Goal: Information Seeking & Learning: Compare options

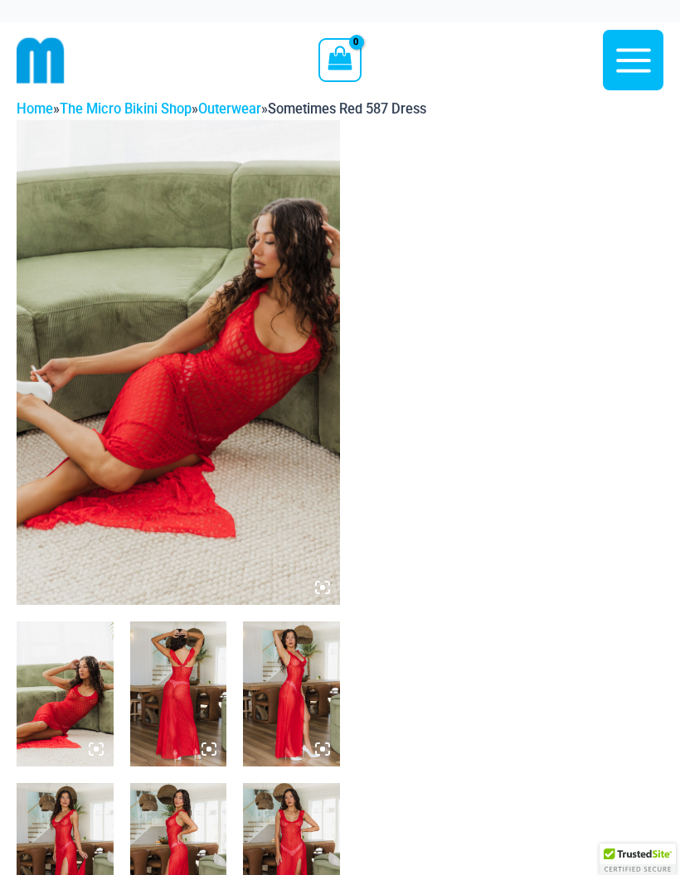
click at [269, 409] on img at bounding box center [178, 362] width 323 height 485
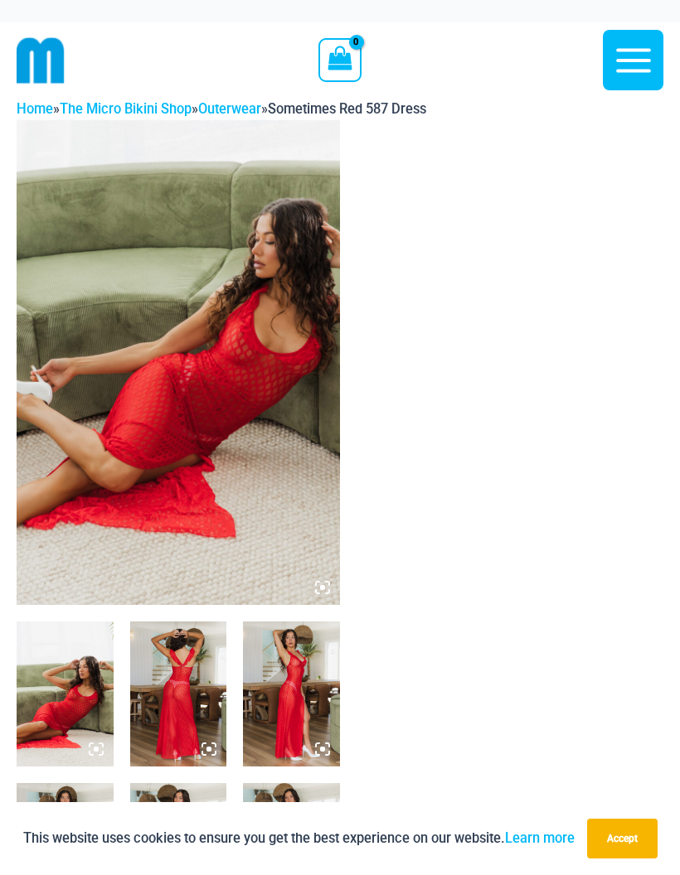
click at [266, 429] on img at bounding box center [178, 362] width 323 height 485
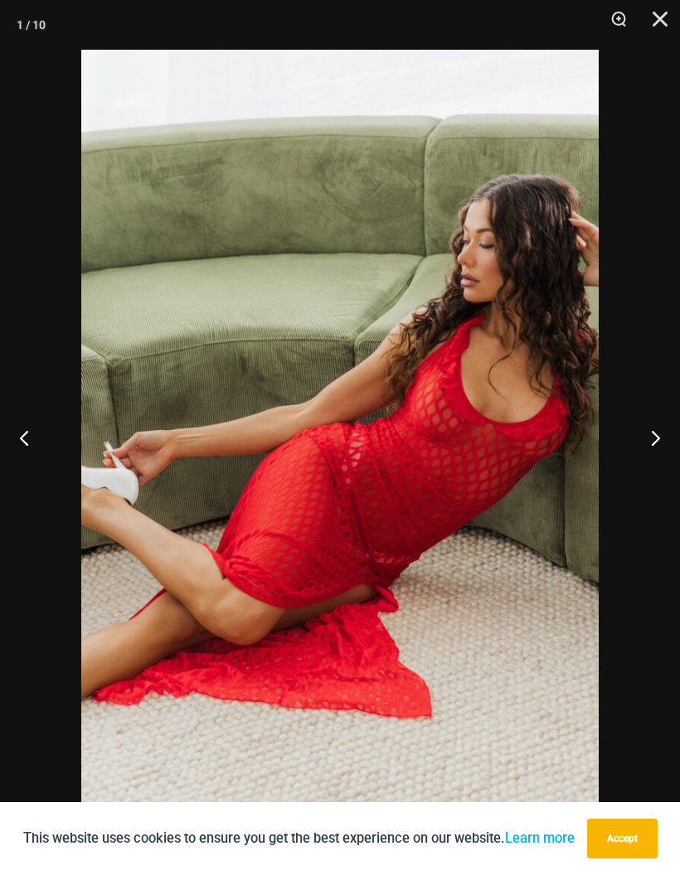
click at [636, 441] on button "Next" at bounding box center [649, 437] width 62 height 83
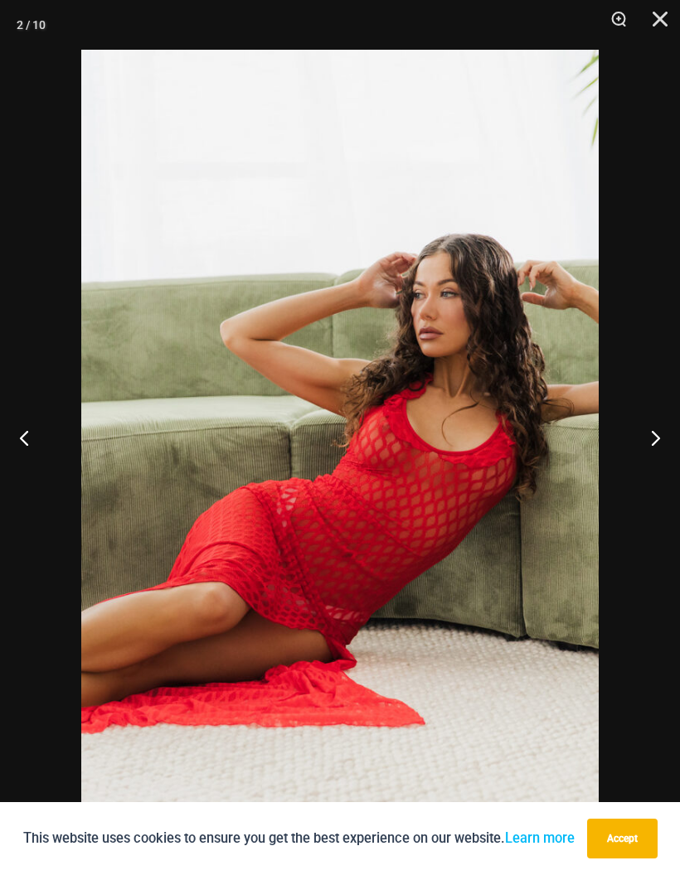
click at [656, 422] on button "Next" at bounding box center [649, 437] width 62 height 83
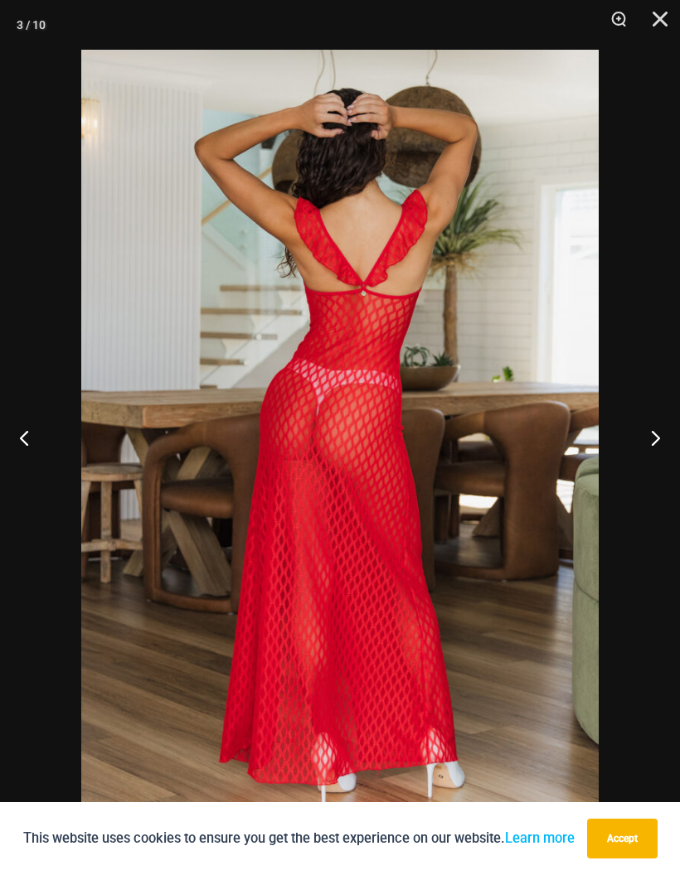
click at [651, 429] on button "Next" at bounding box center [649, 437] width 62 height 83
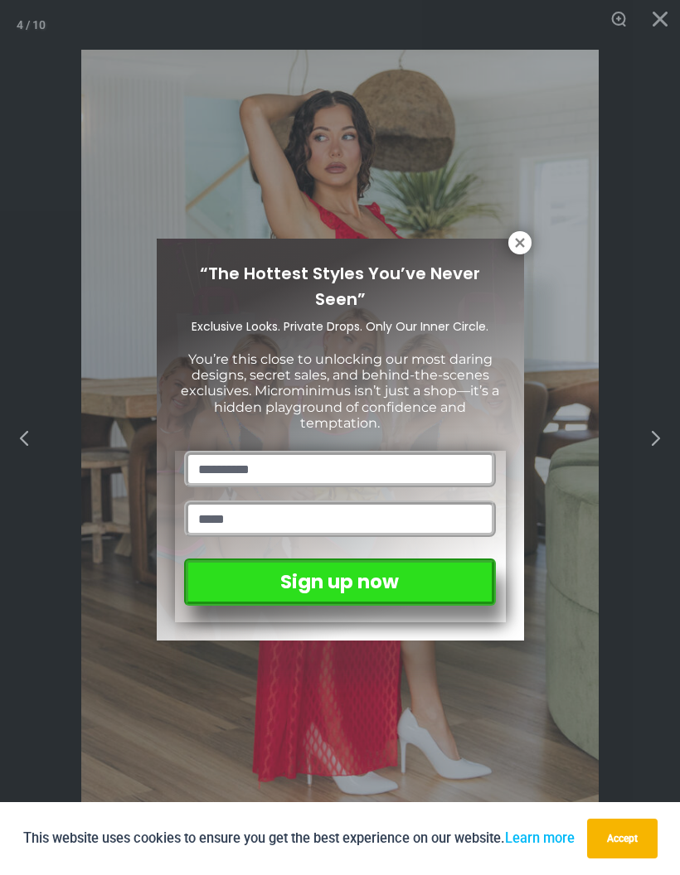
click at [513, 248] on icon at bounding box center [519, 242] width 15 height 15
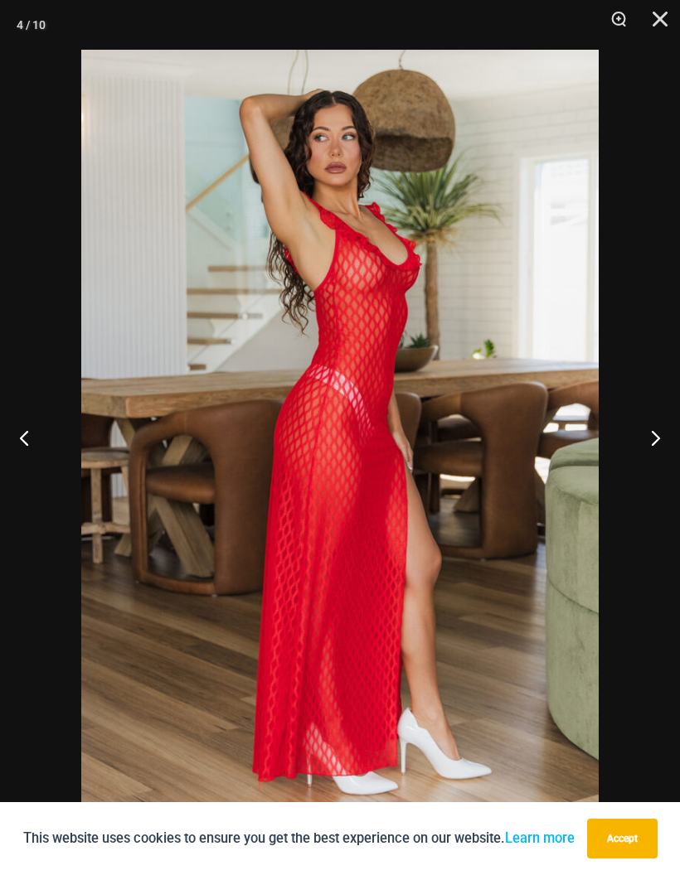
click at [651, 435] on button "Next" at bounding box center [649, 437] width 62 height 83
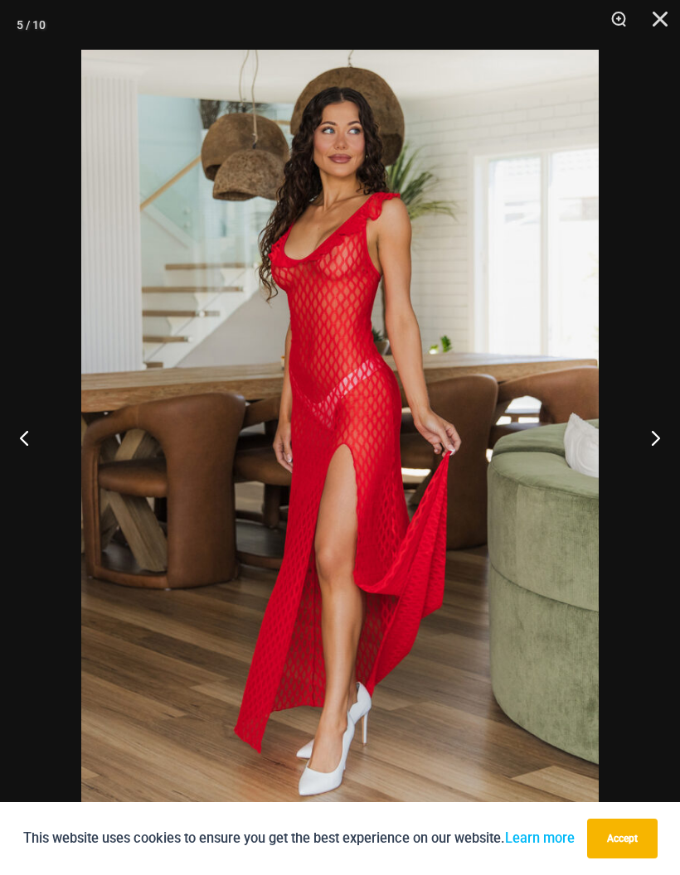
click at [642, 422] on button "Next" at bounding box center [649, 437] width 62 height 83
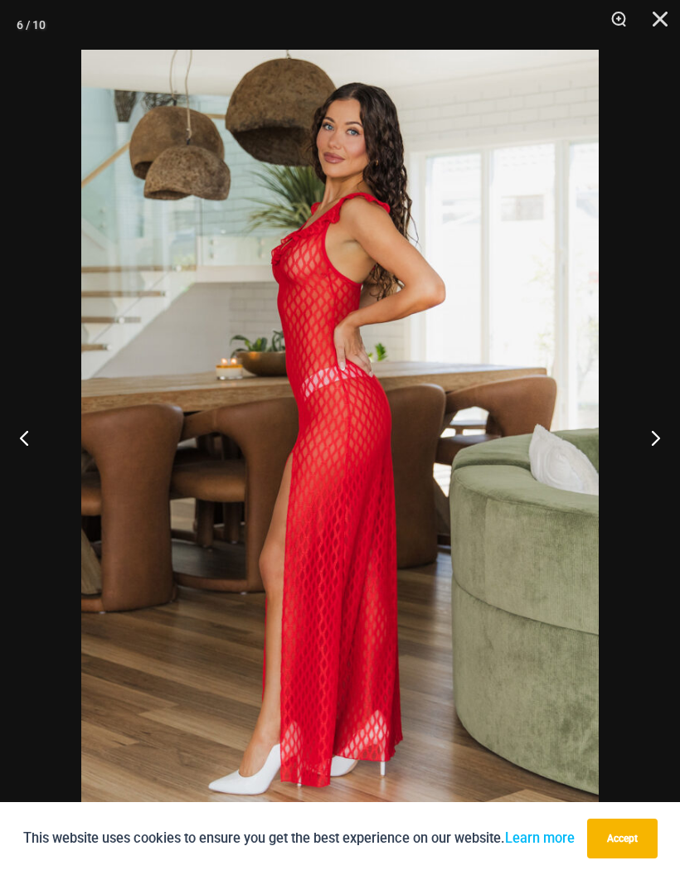
click at [639, 424] on button "Next" at bounding box center [649, 437] width 62 height 83
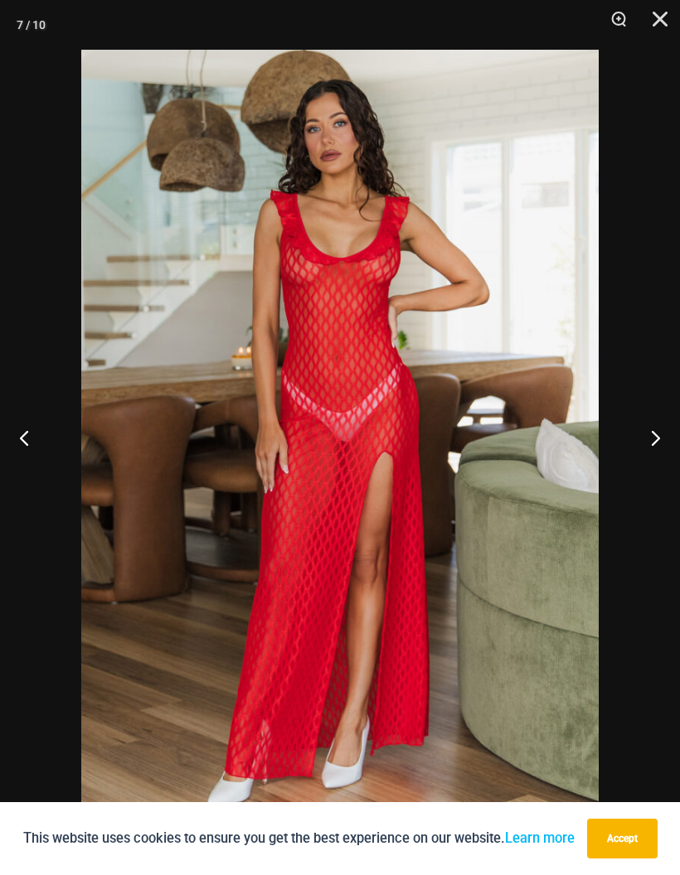
click at [631, 433] on button "Next" at bounding box center [649, 437] width 62 height 83
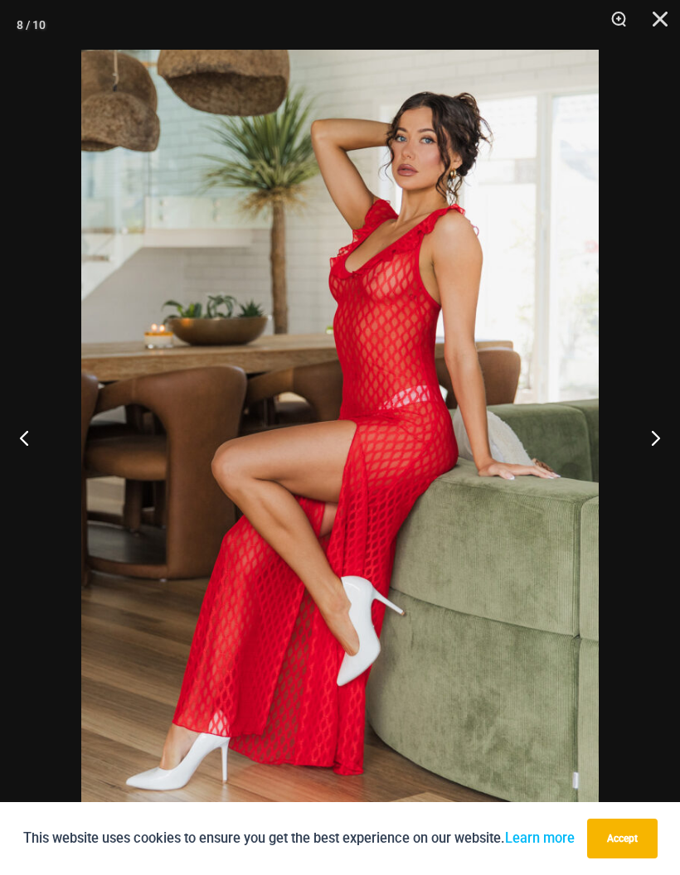
click at [628, 434] on button "Next" at bounding box center [649, 437] width 62 height 83
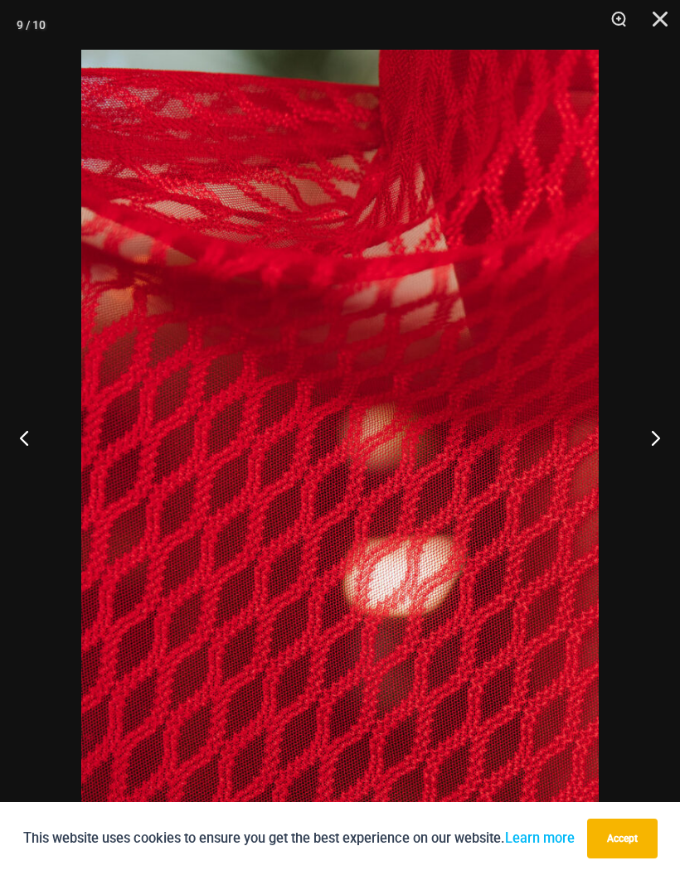
click at [652, 433] on button "Next" at bounding box center [649, 437] width 62 height 83
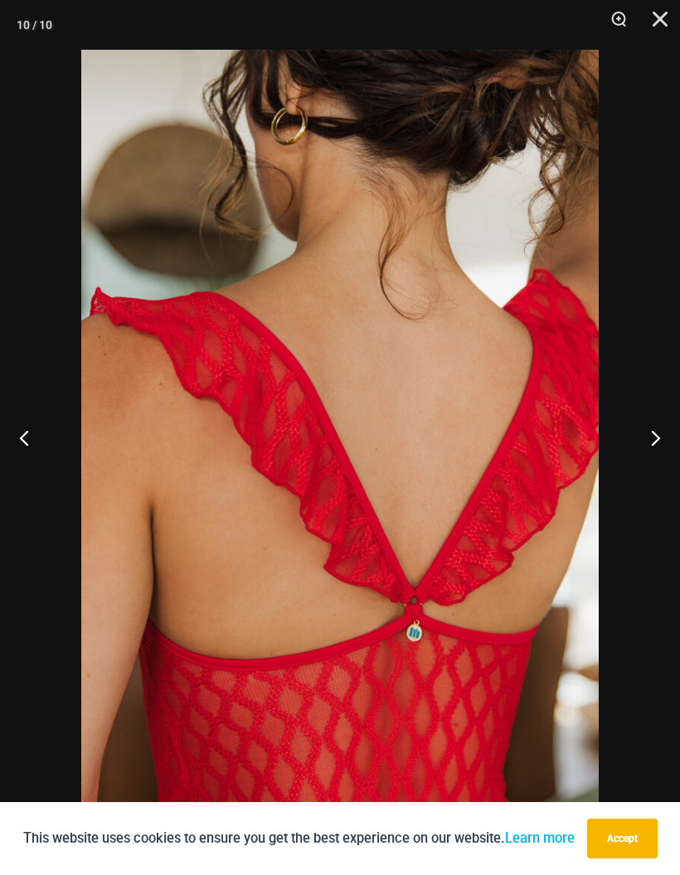
click at [652, 429] on button "Next" at bounding box center [649, 437] width 62 height 83
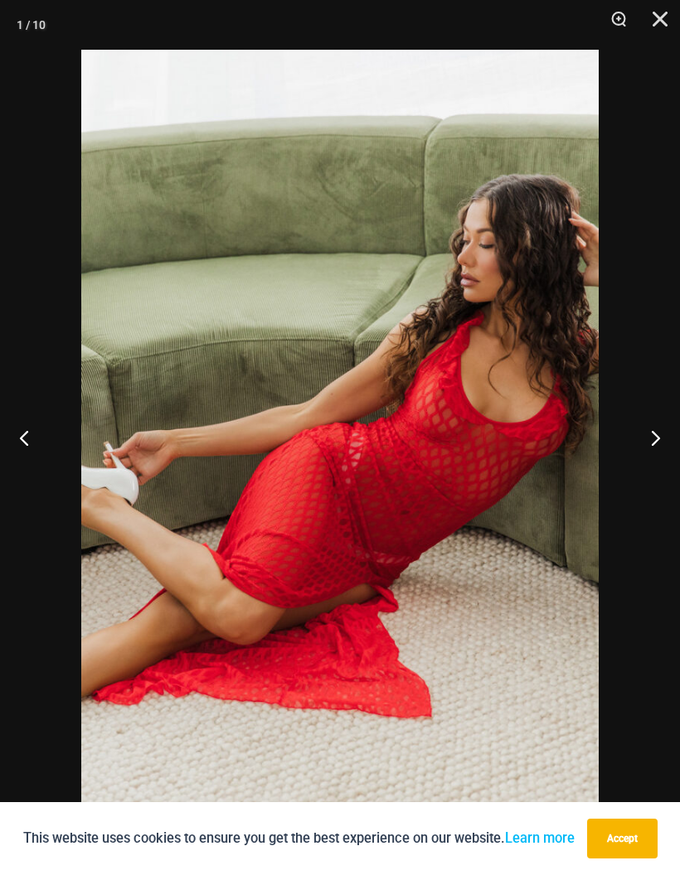
click at [646, 432] on button "Next" at bounding box center [649, 437] width 62 height 83
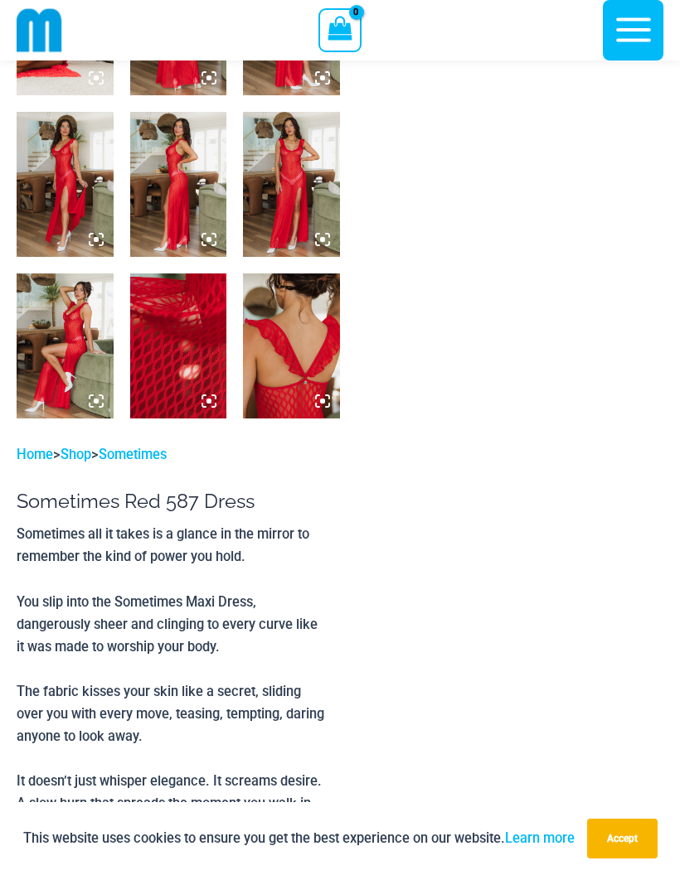
scroll to position [812, 0]
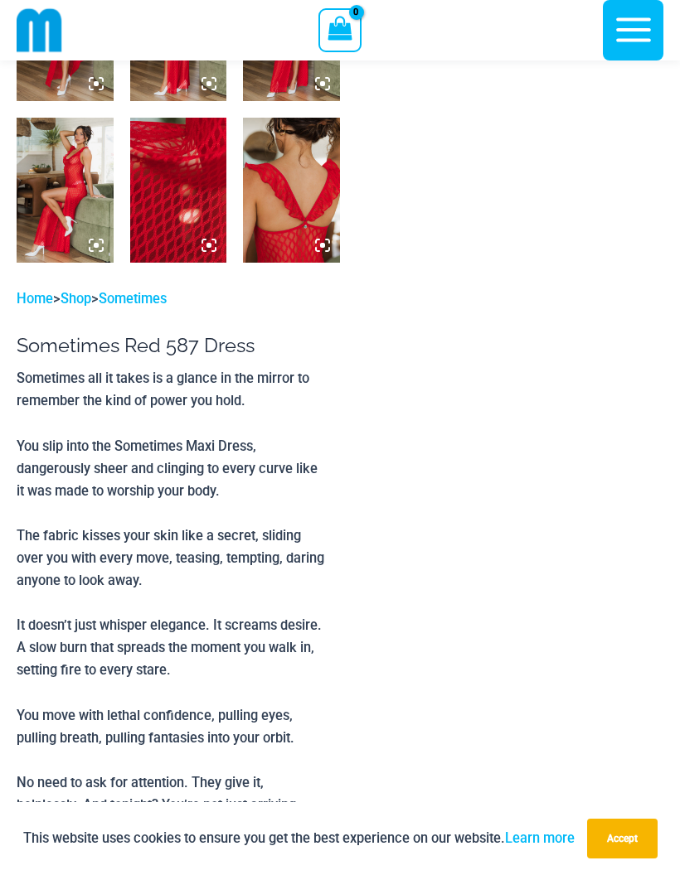
click at [640, 859] on button "Accept" at bounding box center [622, 839] width 70 height 40
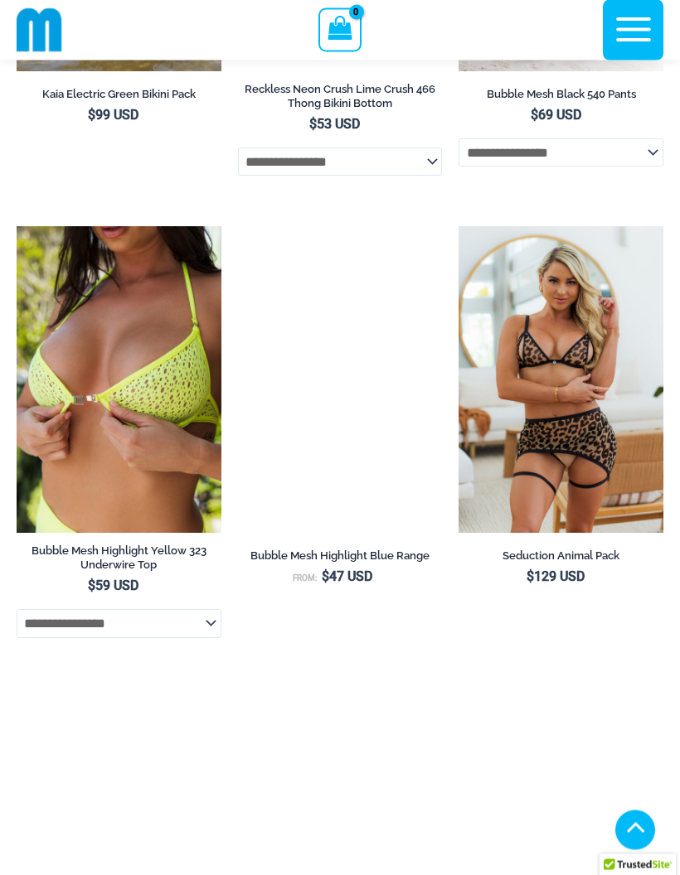
scroll to position [4404, 0]
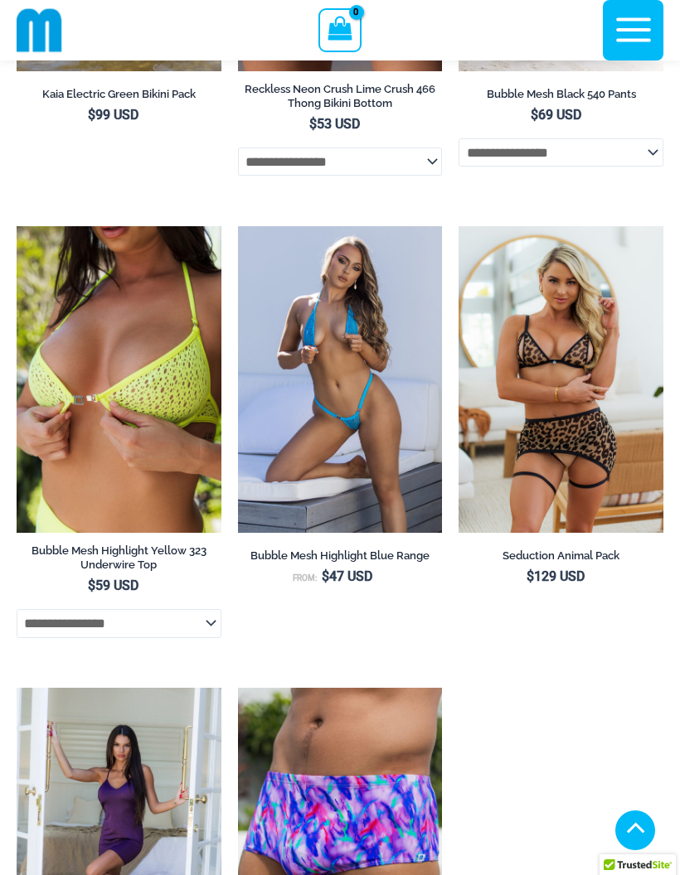
click at [17, 226] on img at bounding box center [17, 226] width 0 height 0
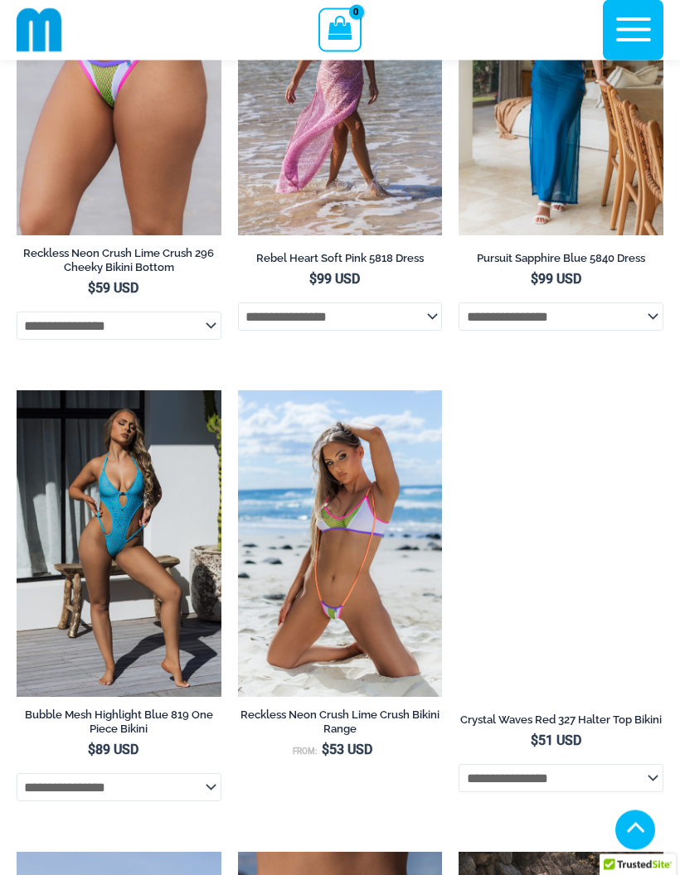
scroll to position [3429, 0]
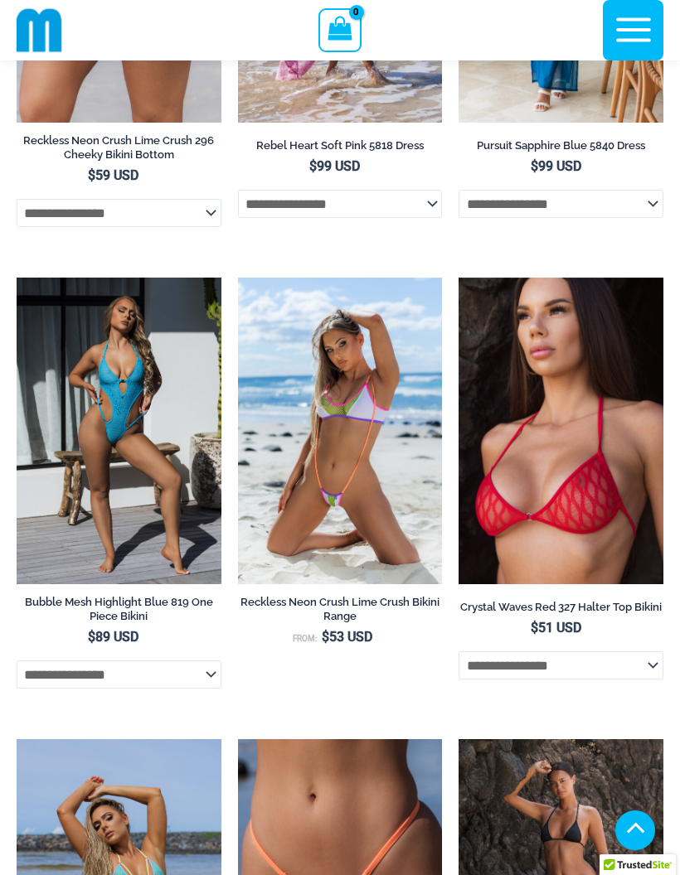
click at [238, 278] on img at bounding box center [238, 278] width 0 height 0
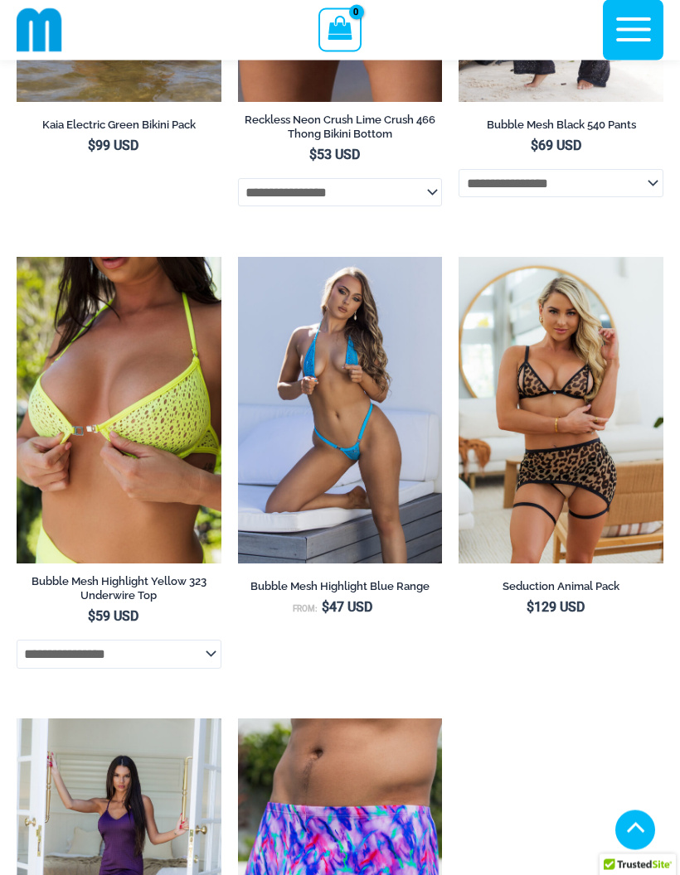
scroll to position [4394, 0]
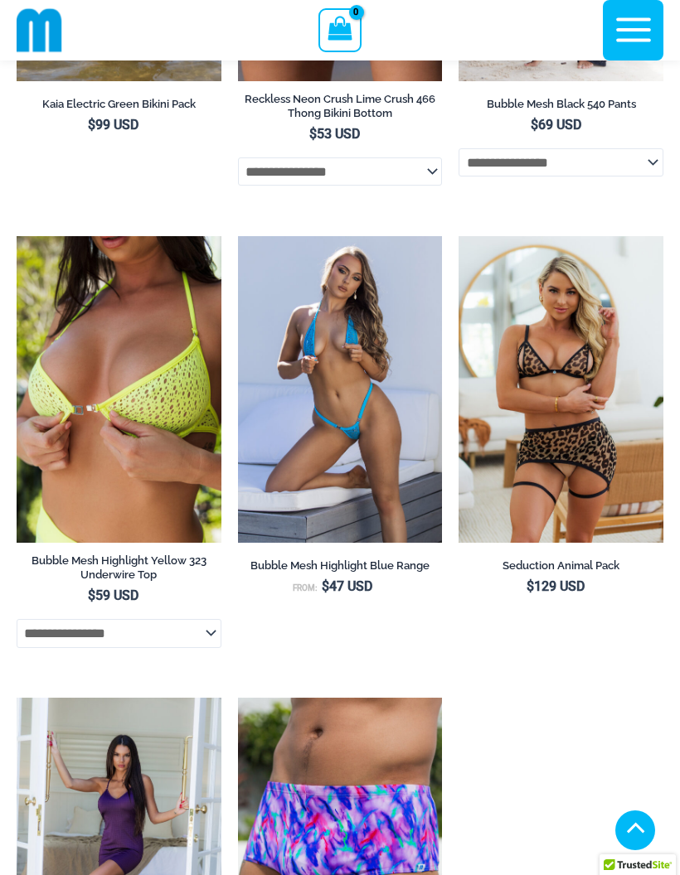
click at [458, 236] on img at bounding box center [458, 236] width 0 height 0
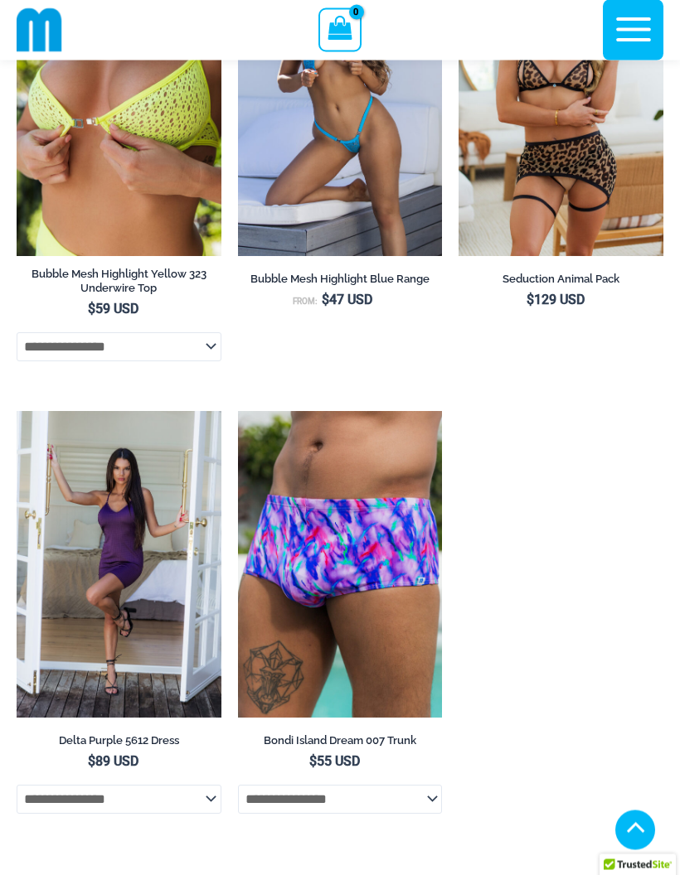
scroll to position [4664, 0]
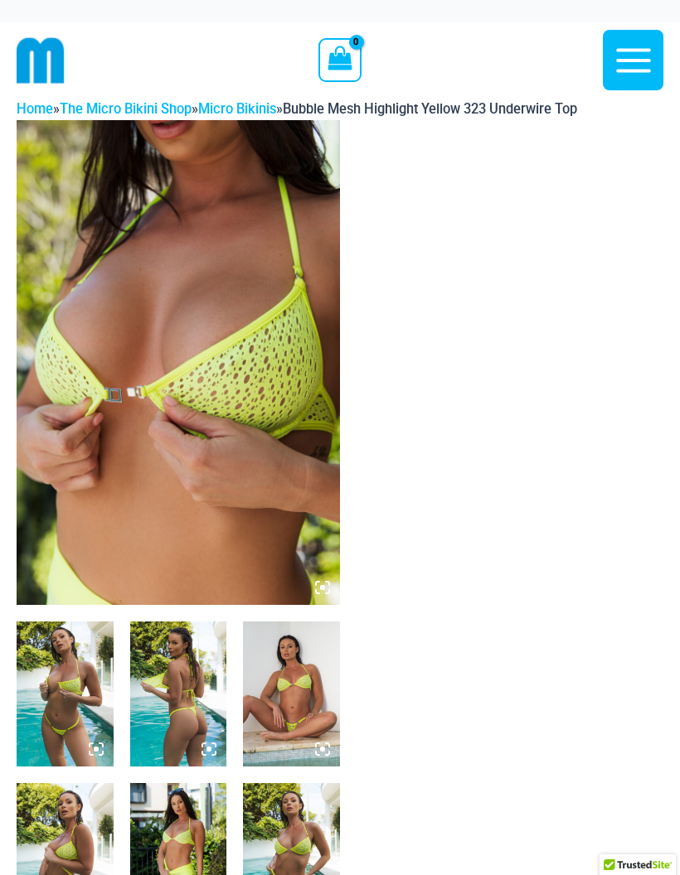
click at [247, 444] on img at bounding box center [178, 362] width 323 height 485
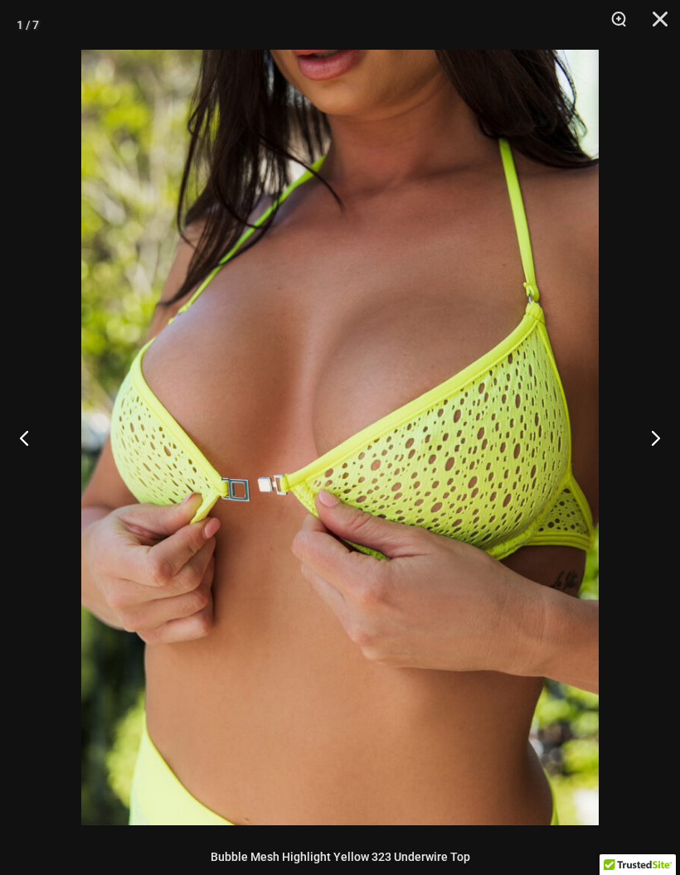
click at [670, 438] on button "Next" at bounding box center [649, 437] width 62 height 83
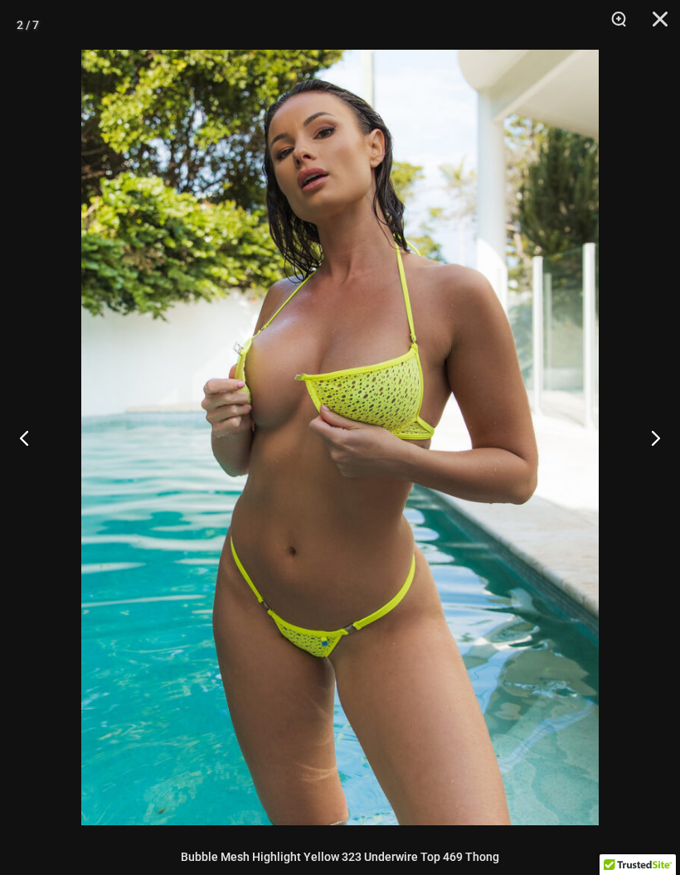
click at [660, 439] on button "Next" at bounding box center [649, 437] width 62 height 83
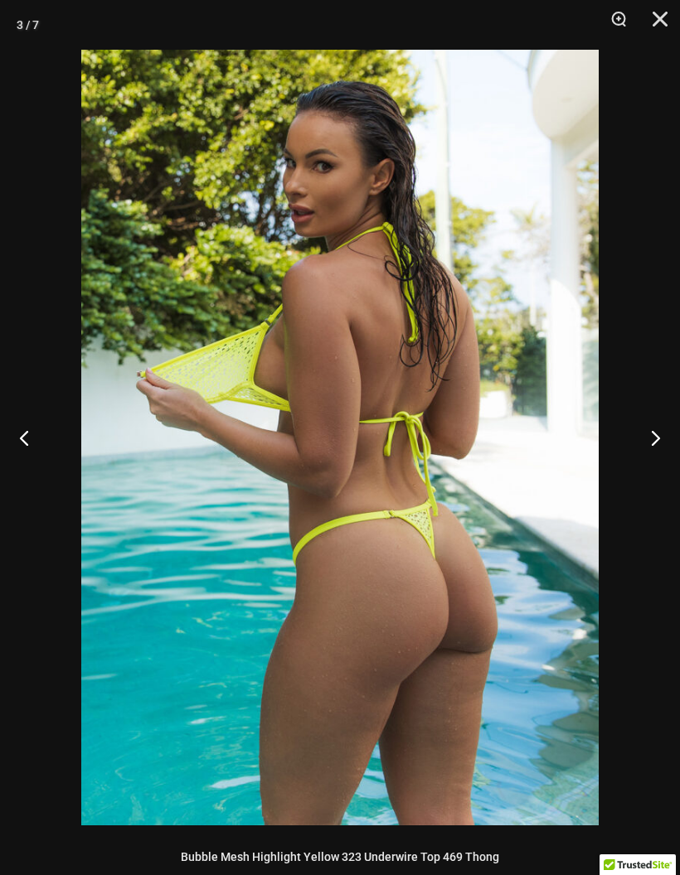
click at [658, 438] on button "Next" at bounding box center [649, 437] width 62 height 83
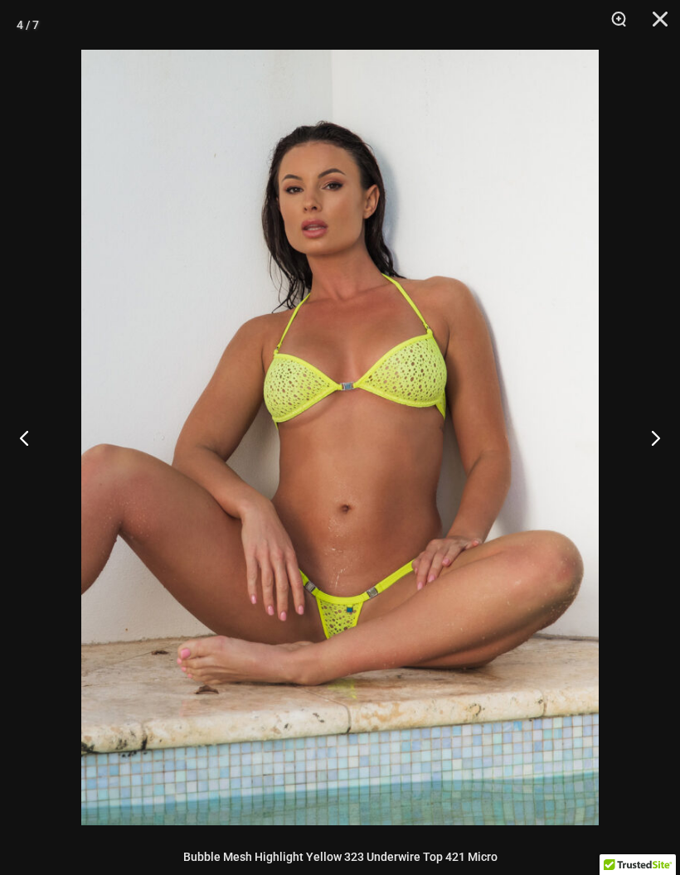
click at [658, 440] on button "Next" at bounding box center [649, 437] width 62 height 83
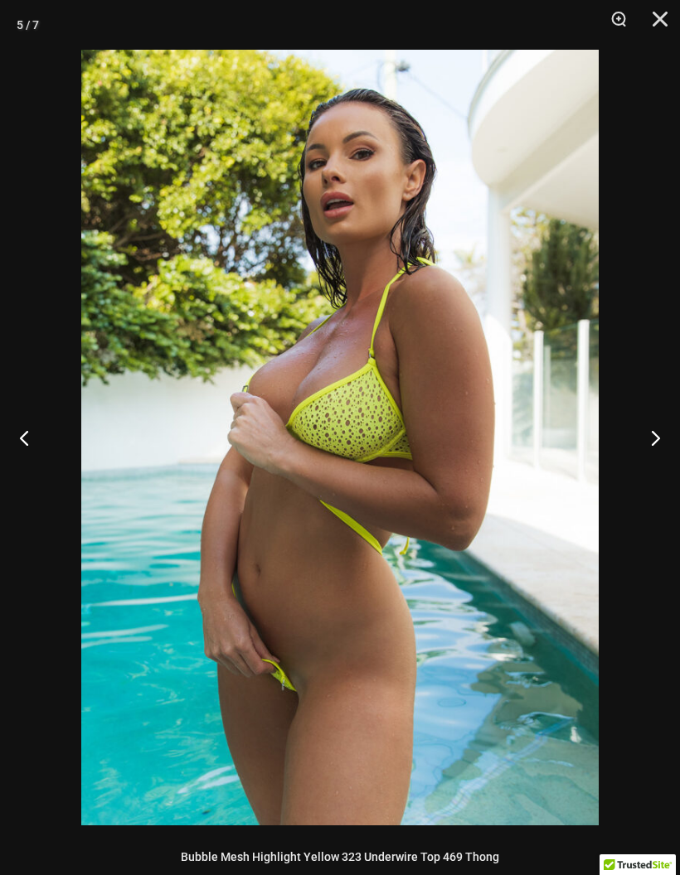
click at [655, 441] on button "Next" at bounding box center [649, 437] width 62 height 83
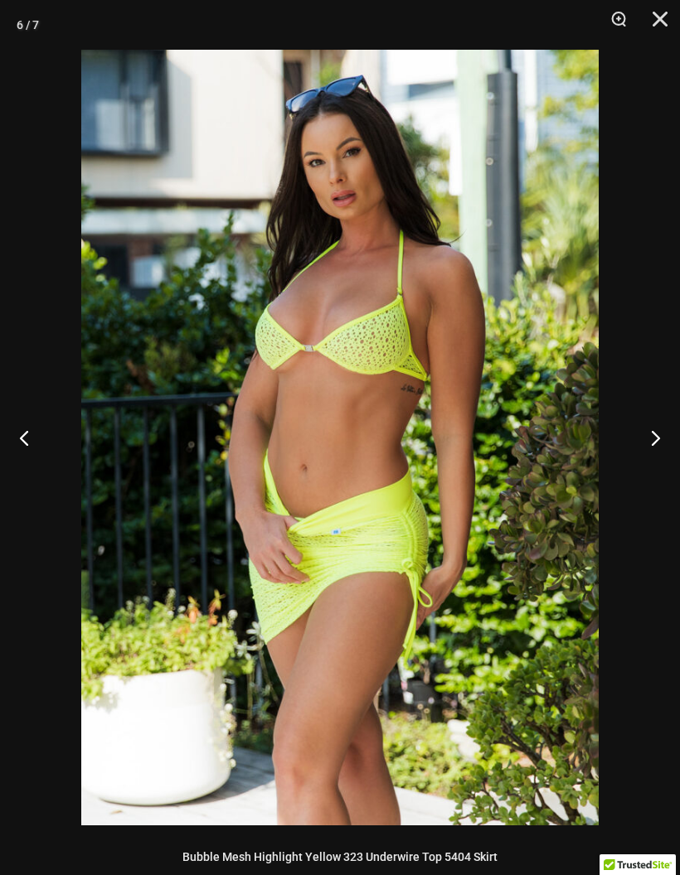
click at [657, 443] on button "Next" at bounding box center [649, 437] width 62 height 83
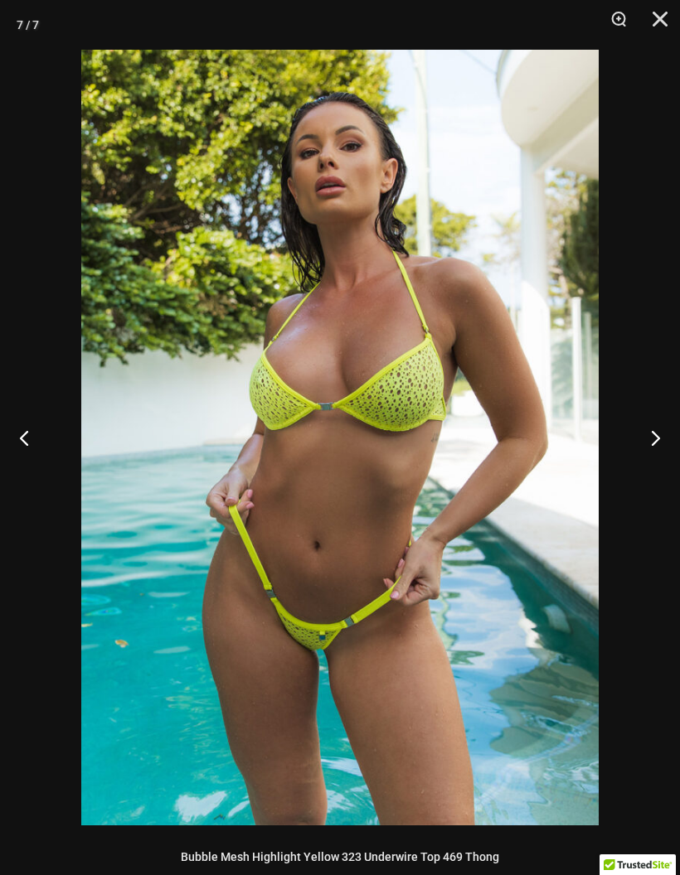
click at [654, 443] on button "Next" at bounding box center [649, 437] width 62 height 83
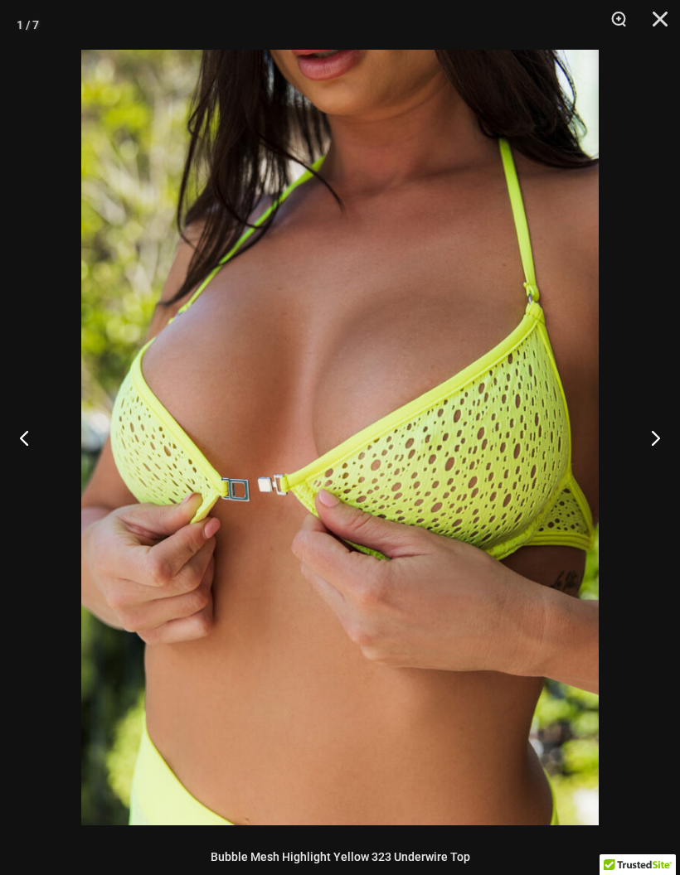
click at [649, 447] on button "Next" at bounding box center [649, 437] width 62 height 83
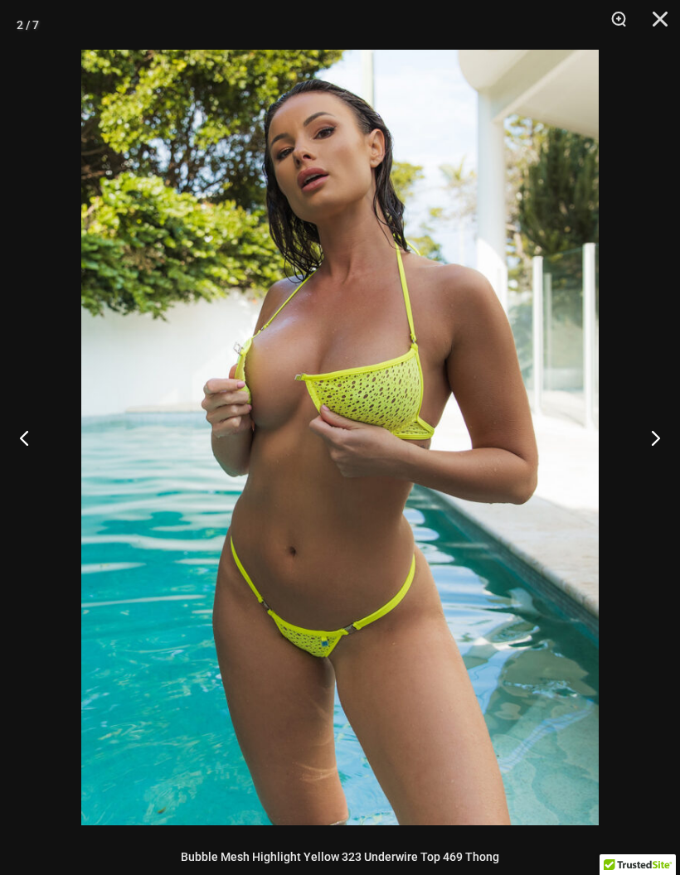
click at [639, 444] on button "Next" at bounding box center [649, 437] width 62 height 83
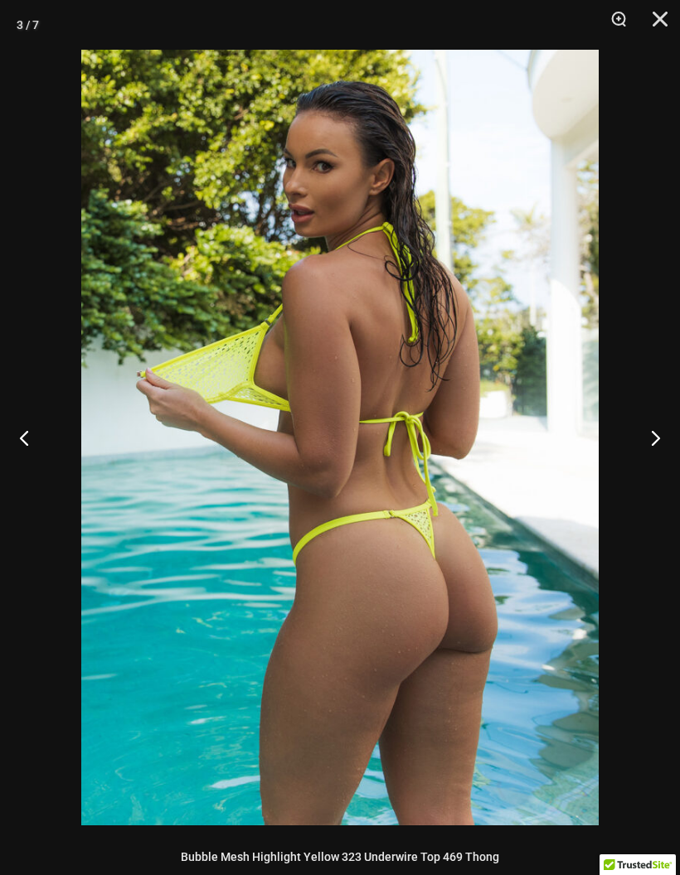
click at [645, 454] on button "Next" at bounding box center [649, 437] width 62 height 83
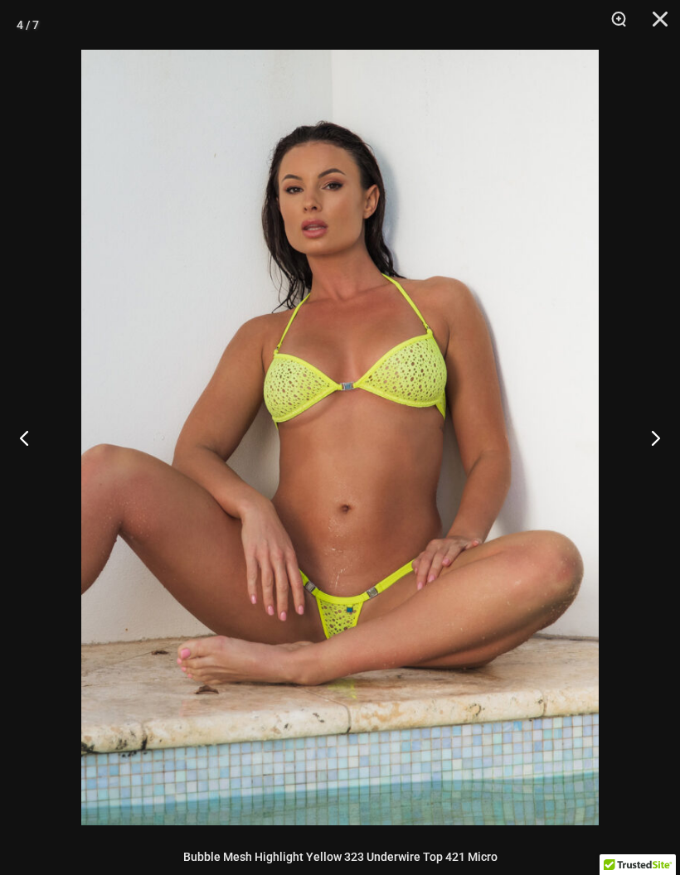
click at [642, 441] on button "Next" at bounding box center [649, 437] width 62 height 83
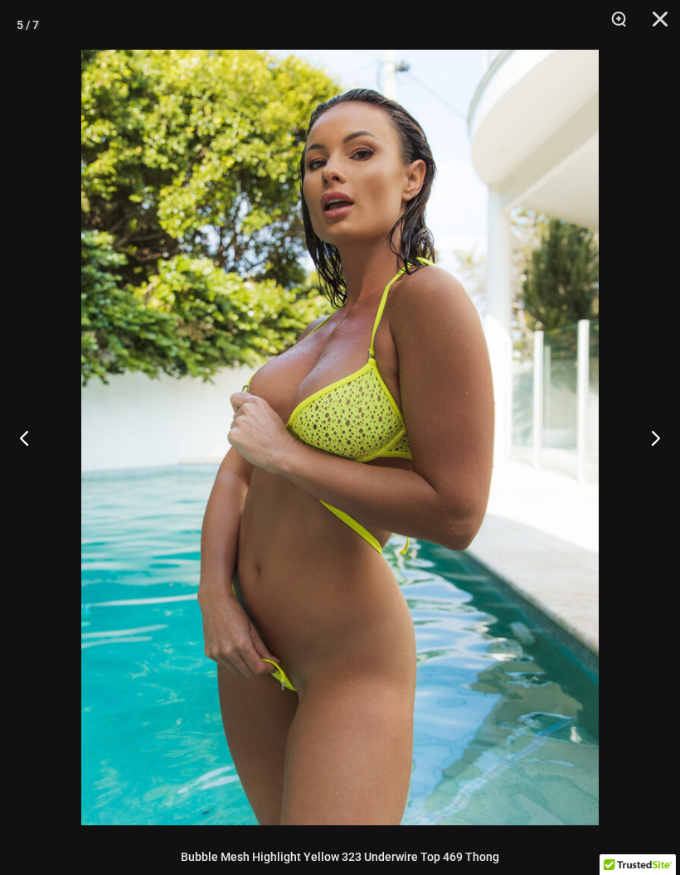
click at [657, 19] on button "Close" at bounding box center [653, 25] width 41 height 50
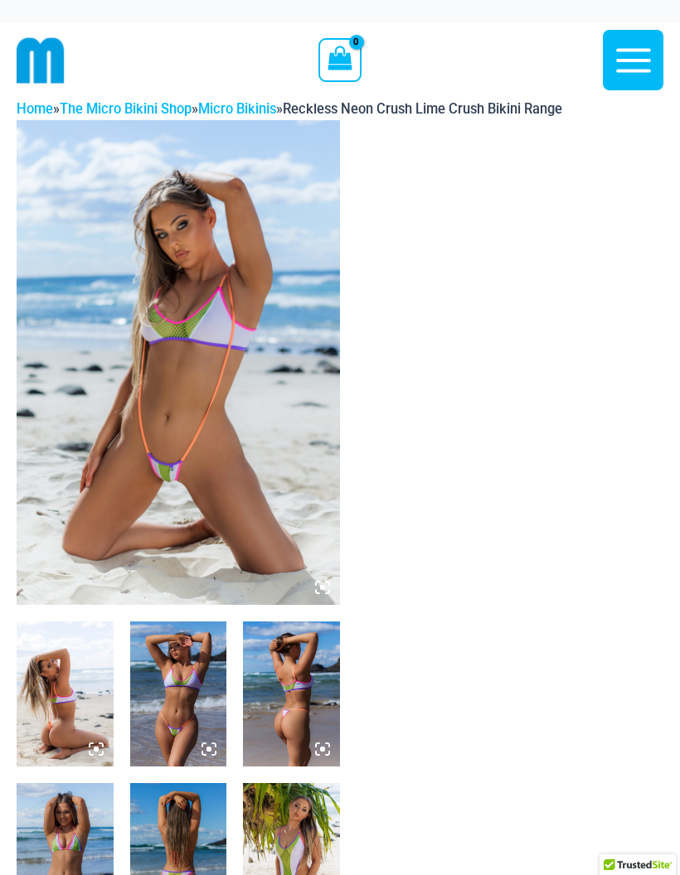
click at [234, 472] on img at bounding box center [178, 362] width 323 height 485
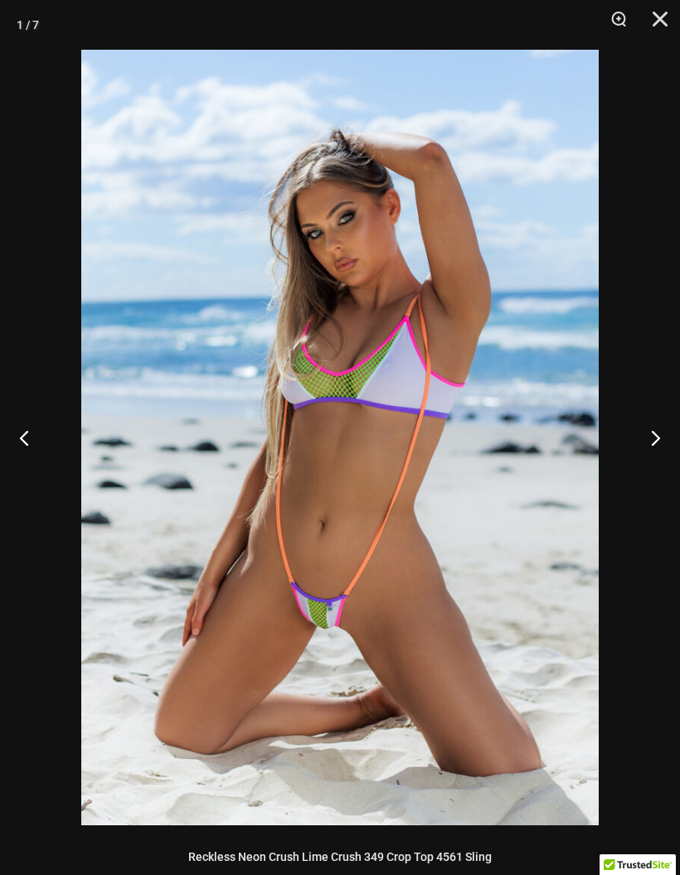
click at [649, 431] on button "Next" at bounding box center [649, 437] width 62 height 83
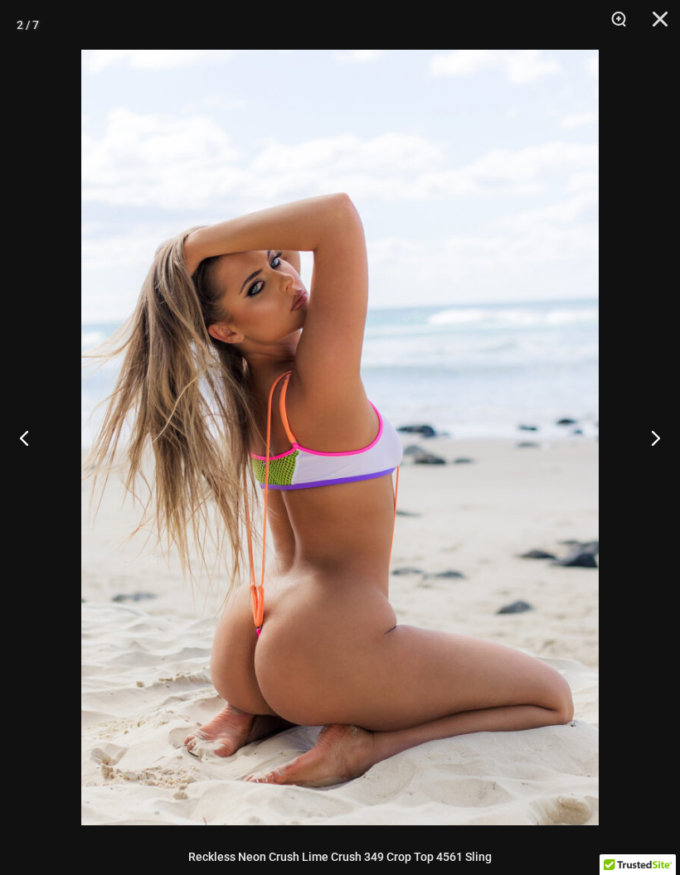
click at [642, 432] on button "Next" at bounding box center [649, 437] width 62 height 83
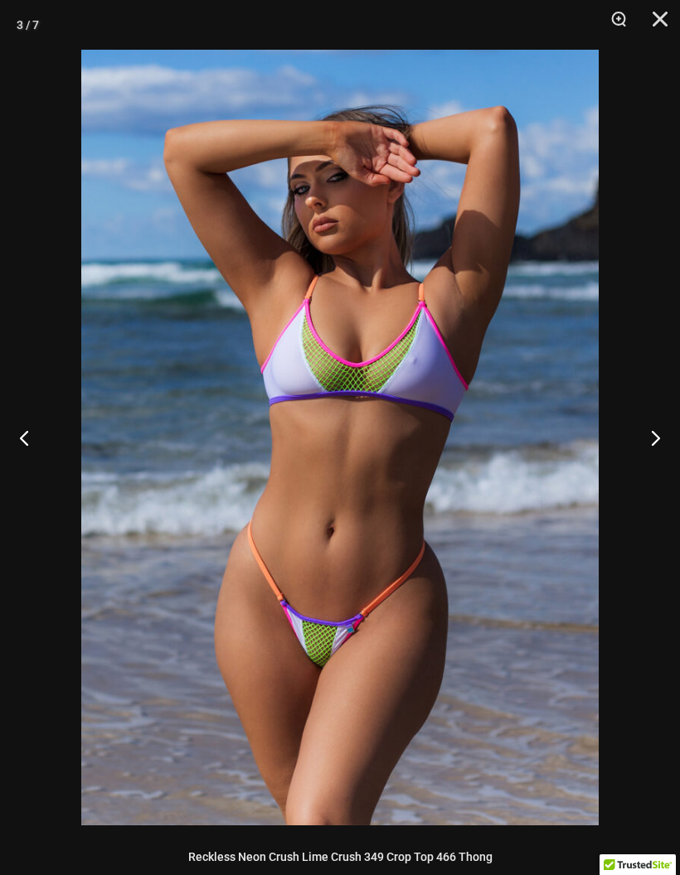
click at [653, 446] on button "Next" at bounding box center [649, 437] width 62 height 83
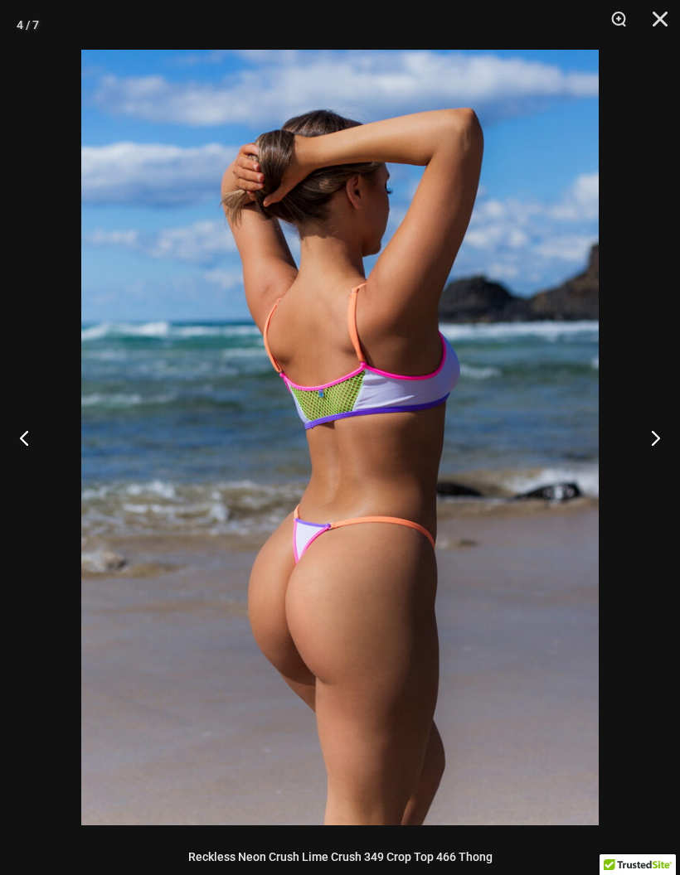
click at [655, 443] on button "Next" at bounding box center [649, 437] width 62 height 83
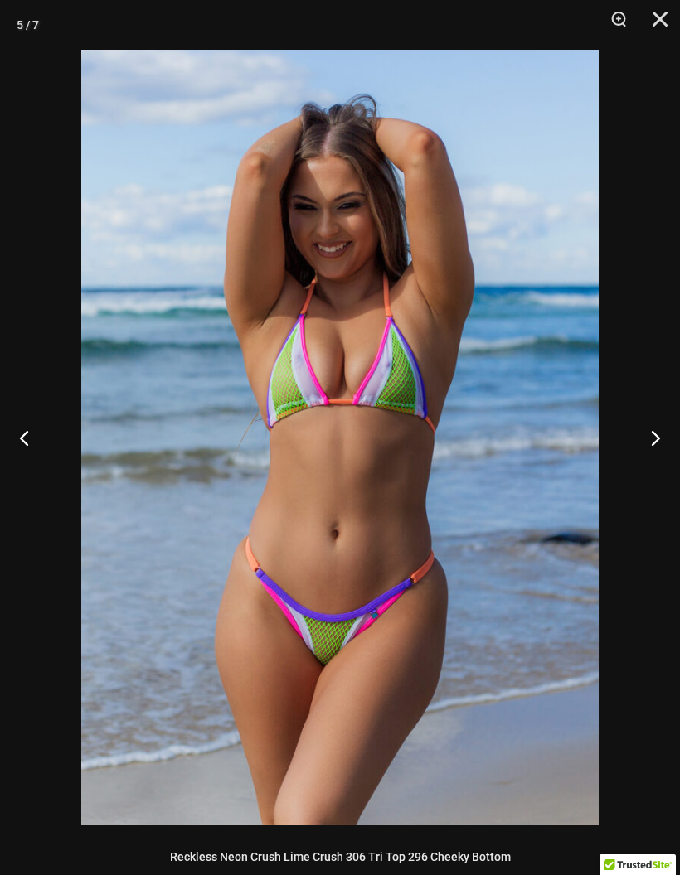
click at [653, 437] on button "Next" at bounding box center [649, 437] width 62 height 83
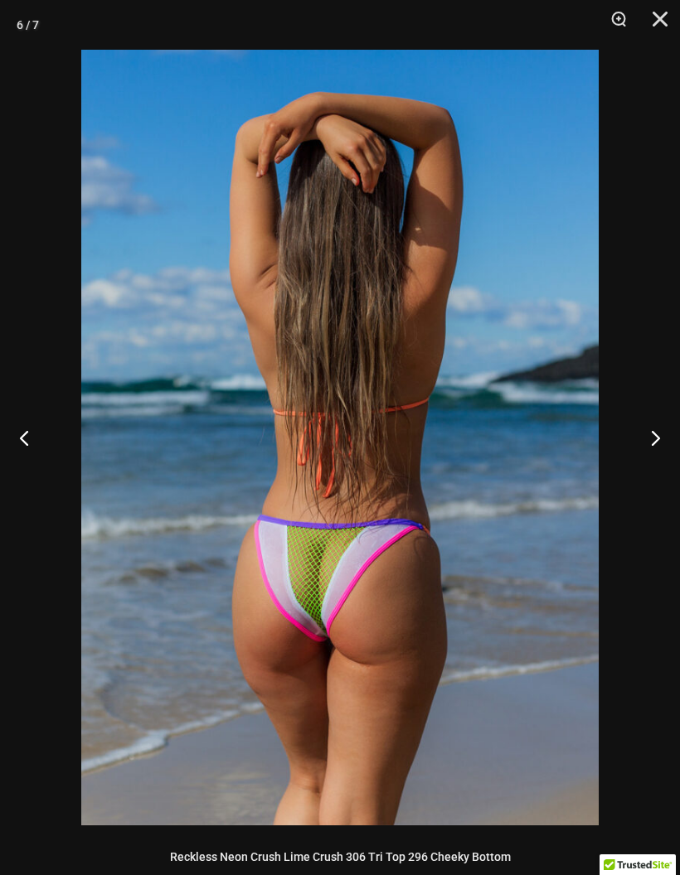
click at [652, 438] on button "Next" at bounding box center [649, 437] width 62 height 83
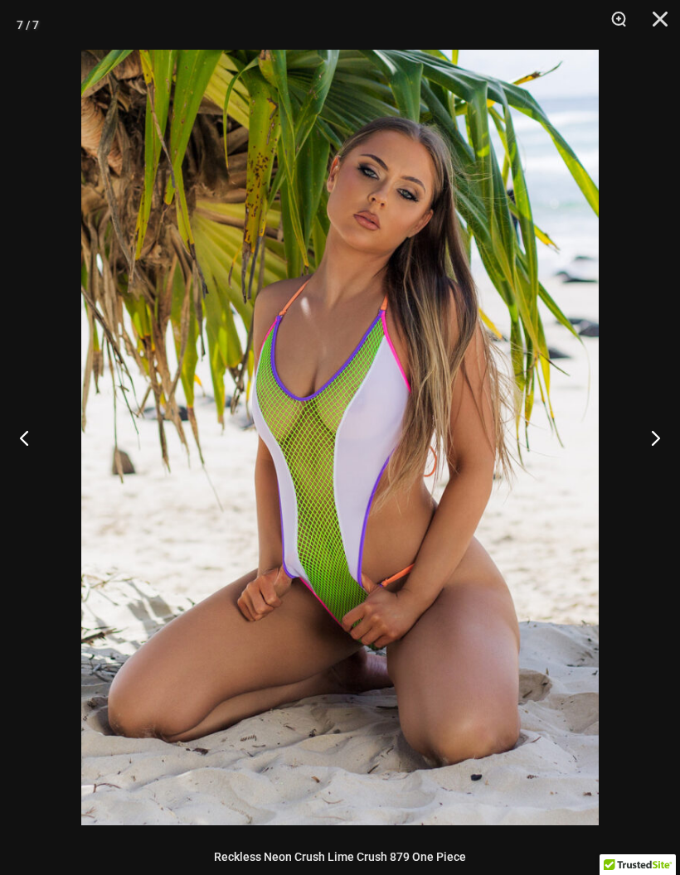
click at [652, 447] on button "Next" at bounding box center [649, 437] width 62 height 83
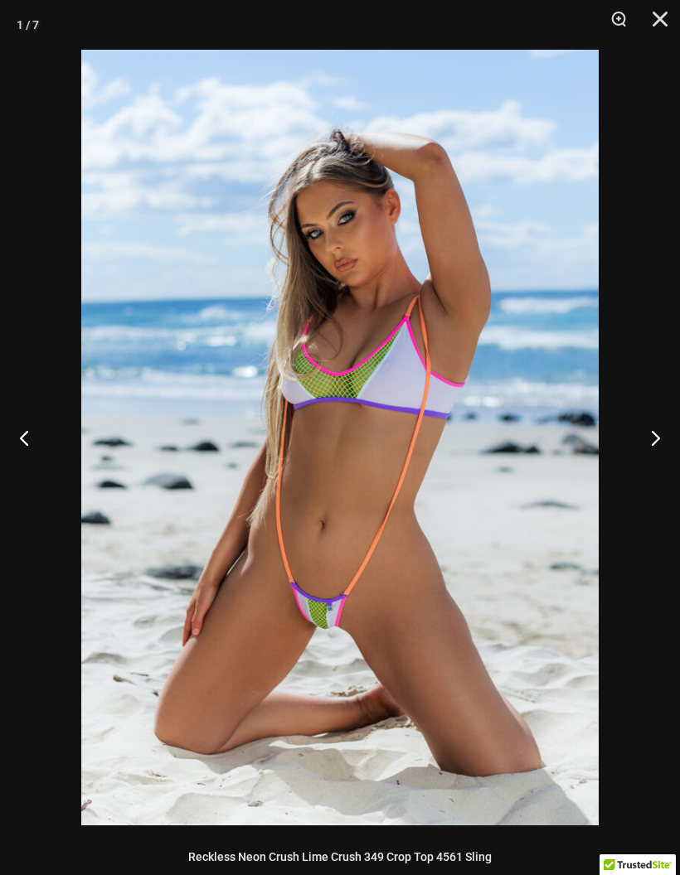
click at [651, 434] on button "Next" at bounding box center [649, 437] width 62 height 83
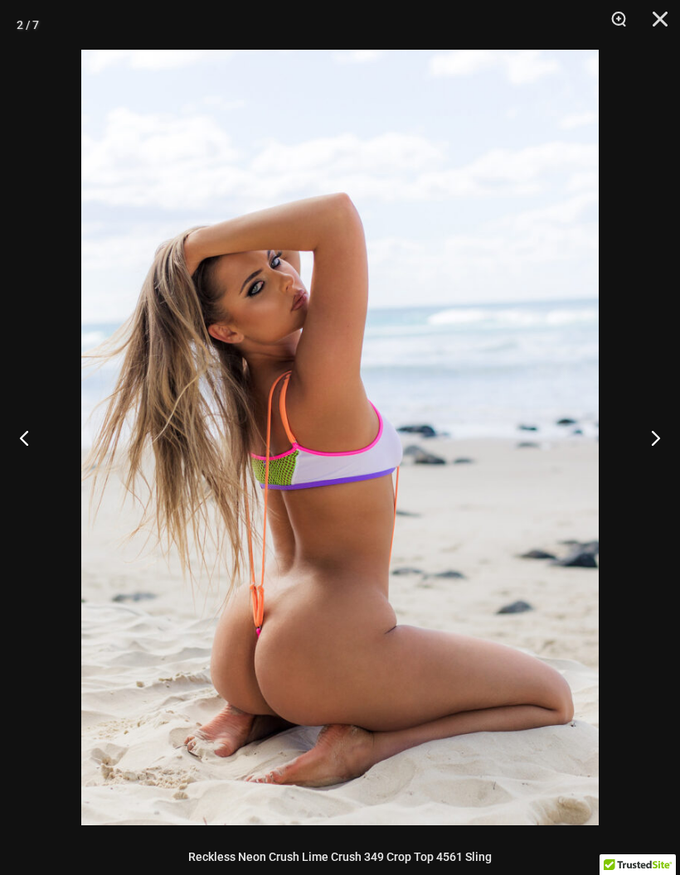
click at [652, 434] on button "Next" at bounding box center [649, 437] width 62 height 83
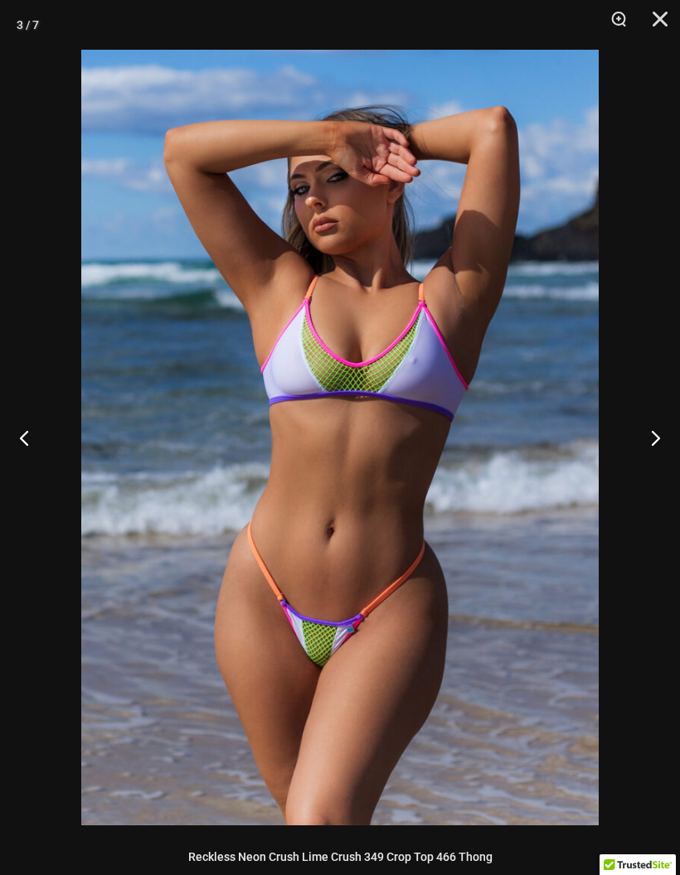
click at [661, 441] on button "Next" at bounding box center [649, 437] width 62 height 83
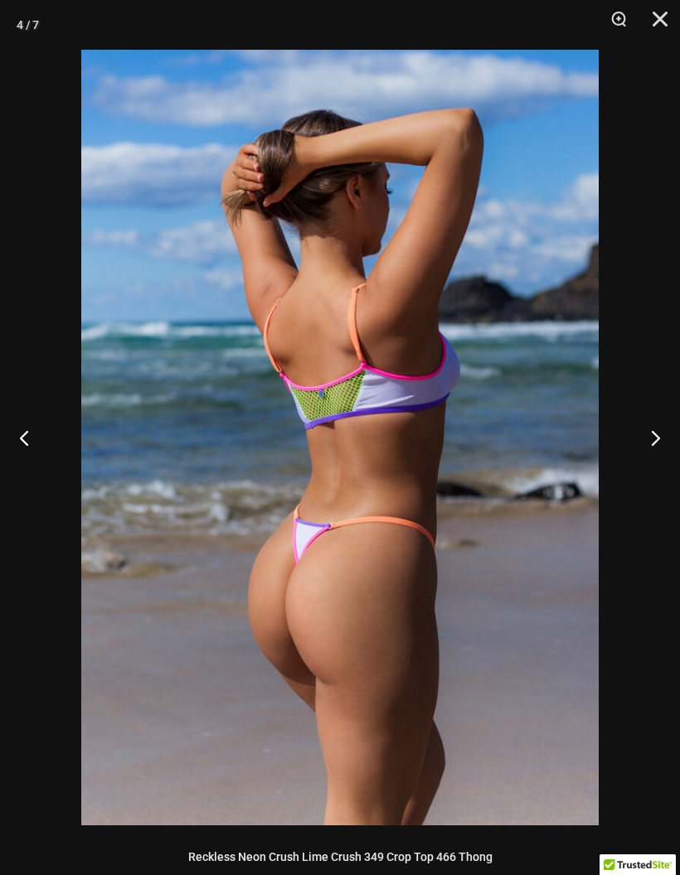
click at [657, 434] on button "Next" at bounding box center [649, 437] width 62 height 83
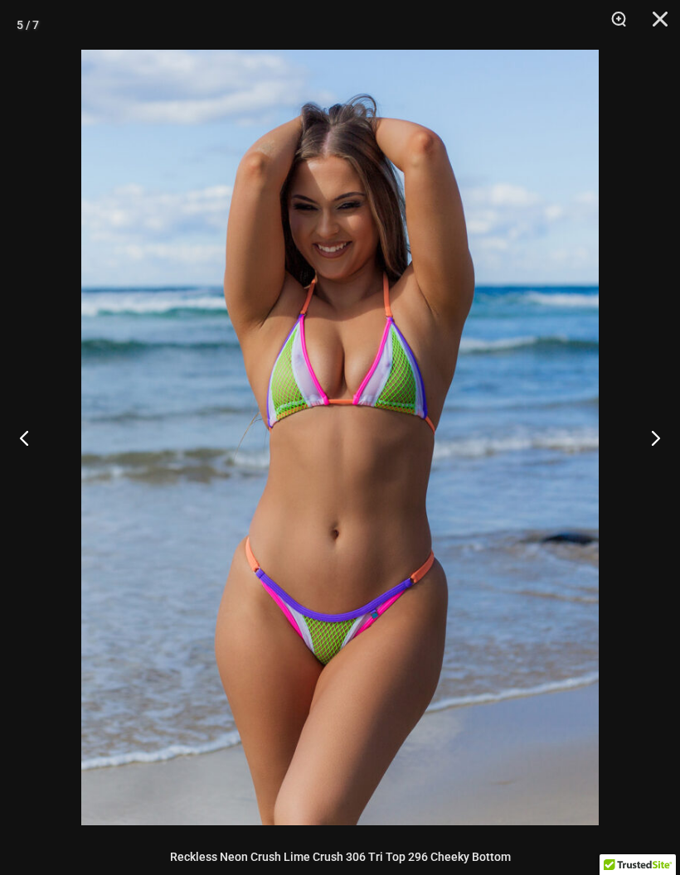
click at [656, 437] on button "Next" at bounding box center [649, 437] width 62 height 83
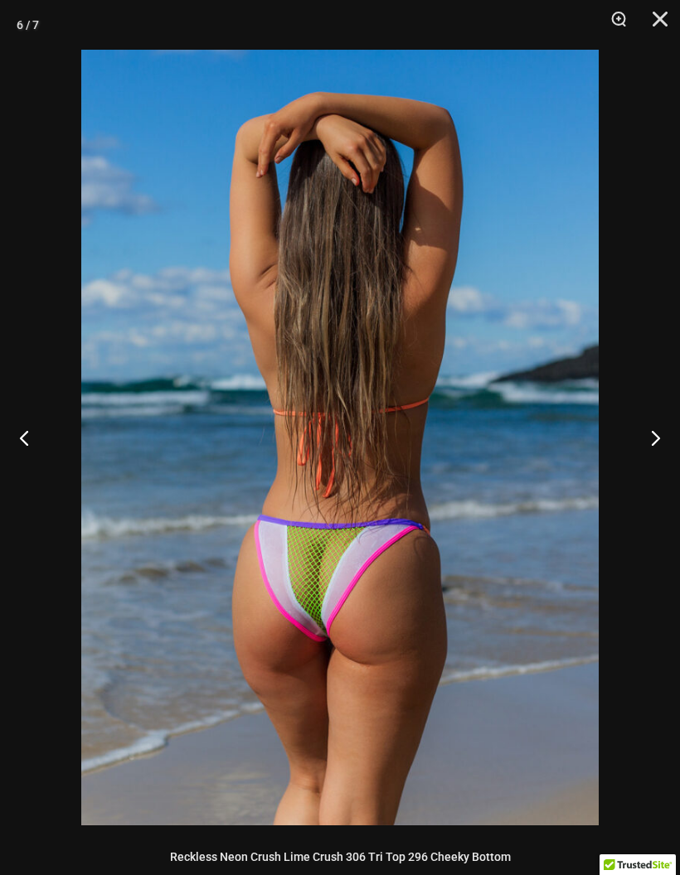
click at [655, 442] on button "Next" at bounding box center [649, 437] width 62 height 83
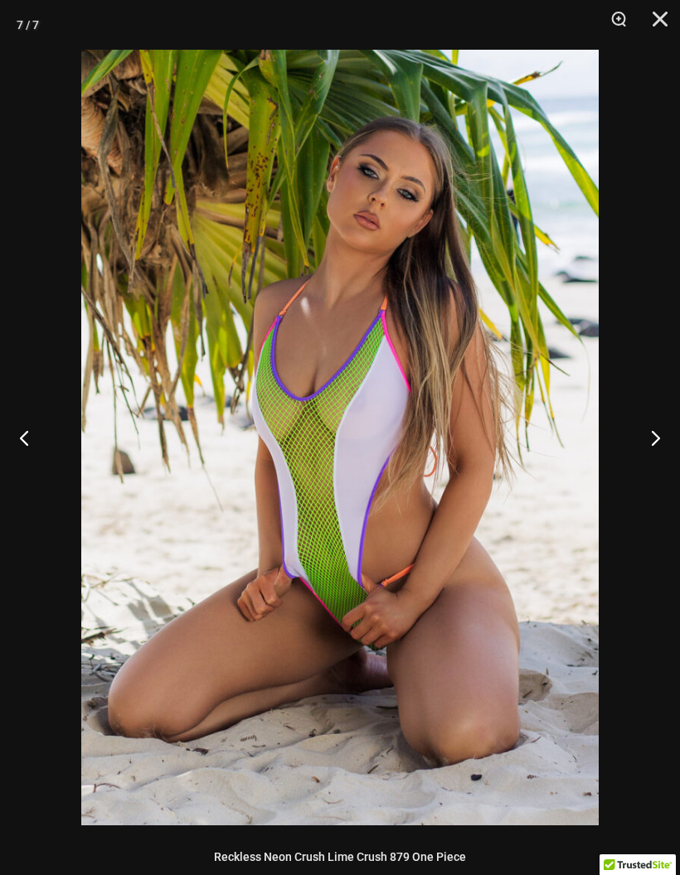
click at [655, 443] on button "Next" at bounding box center [649, 437] width 62 height 83
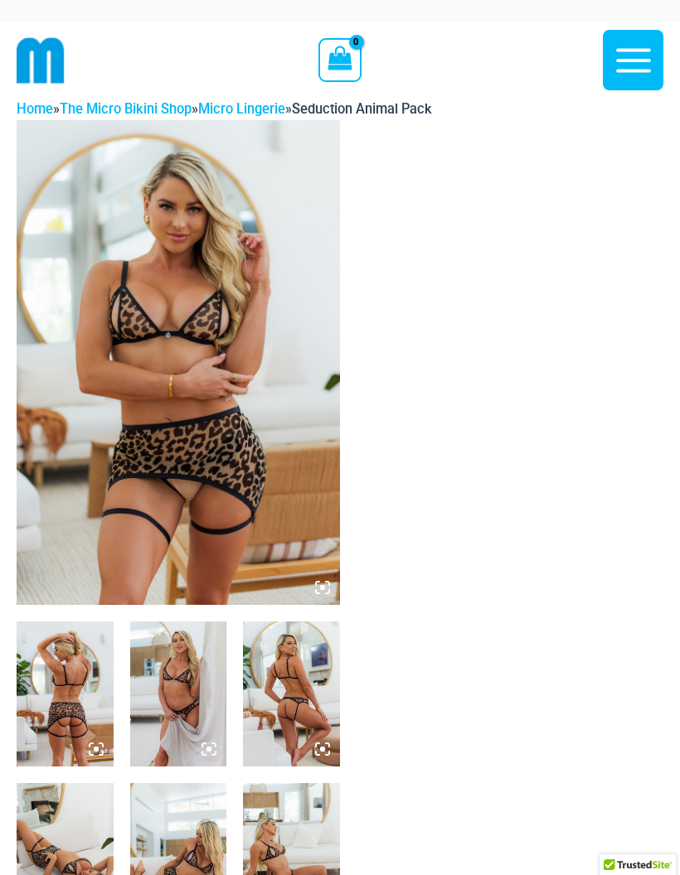
click at [240, 381] on img at bounding box center [178, 362] width 323 height 485
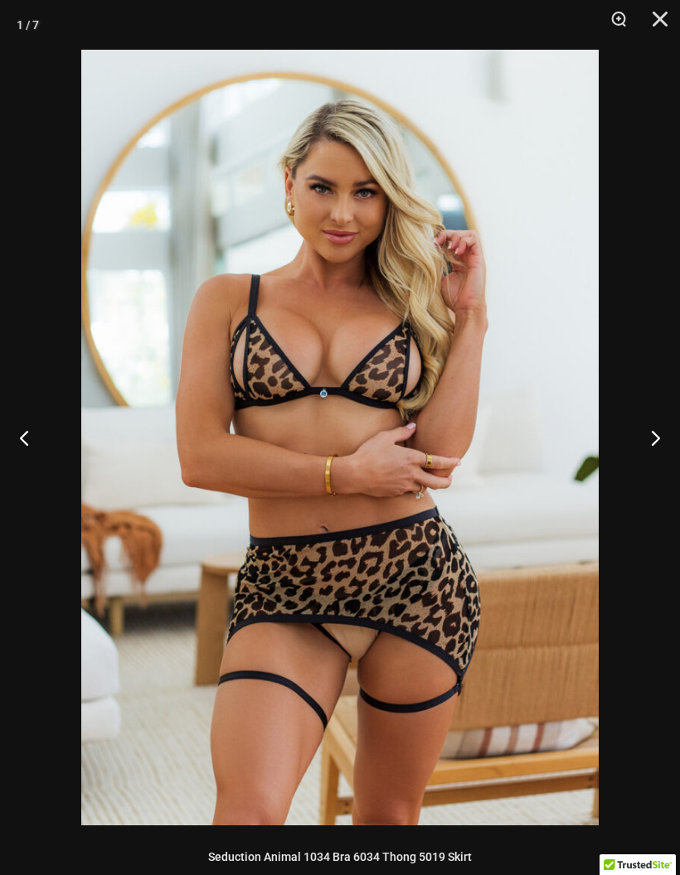
click at [652, 442] on button "Next" at bounding box center [649, 437] width 62 height 83
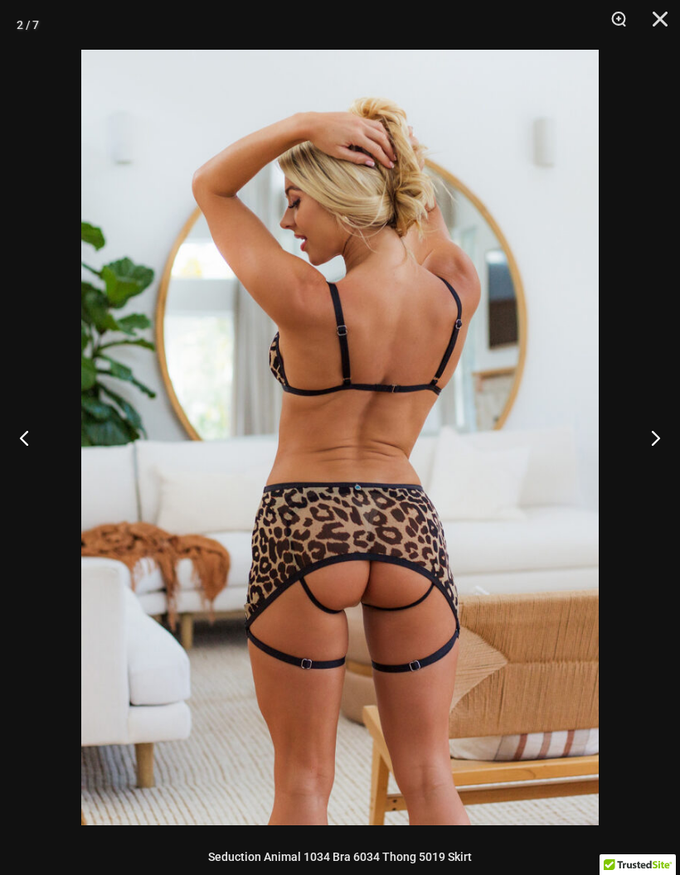
click at [656, 451] on button "Next" at bounding box center [649, 437] width 62 height 83
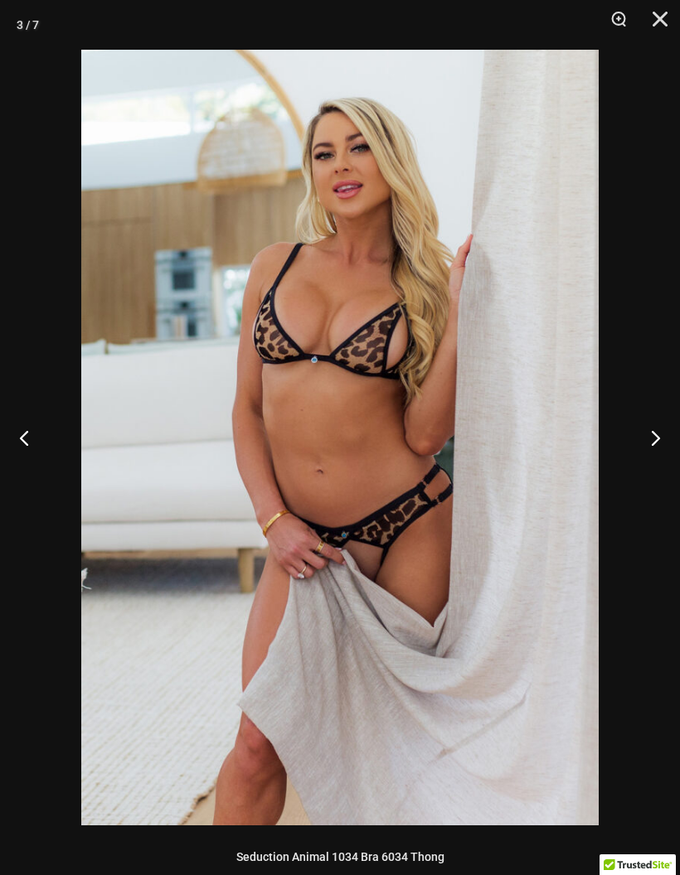
click at [655, 443] on button "Next" at bounding box center [649, 437] width 62 height 83
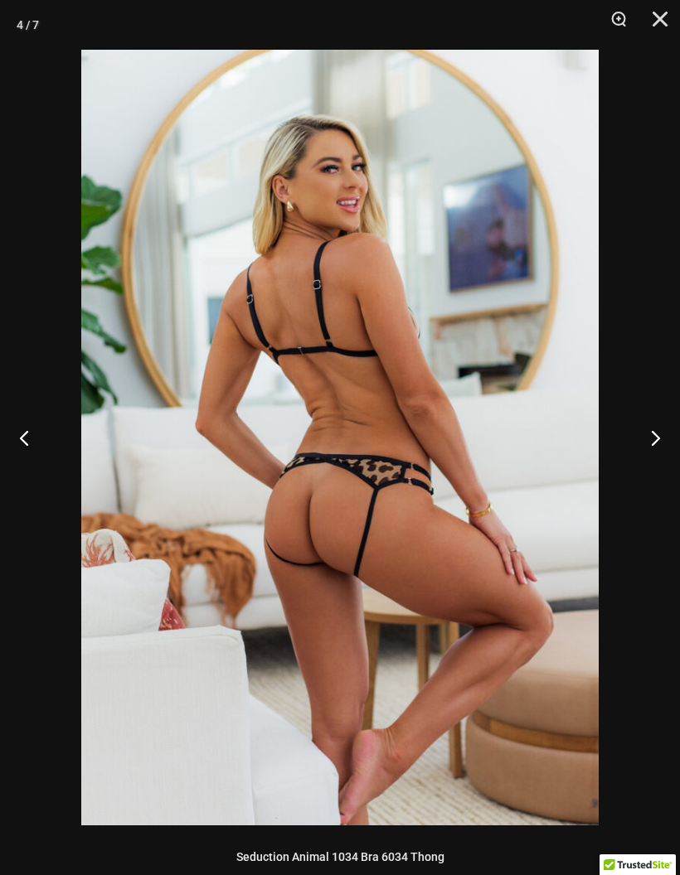
click at [649, 432] on button "Next" at bounding box center [649, 437] width 62 height 83
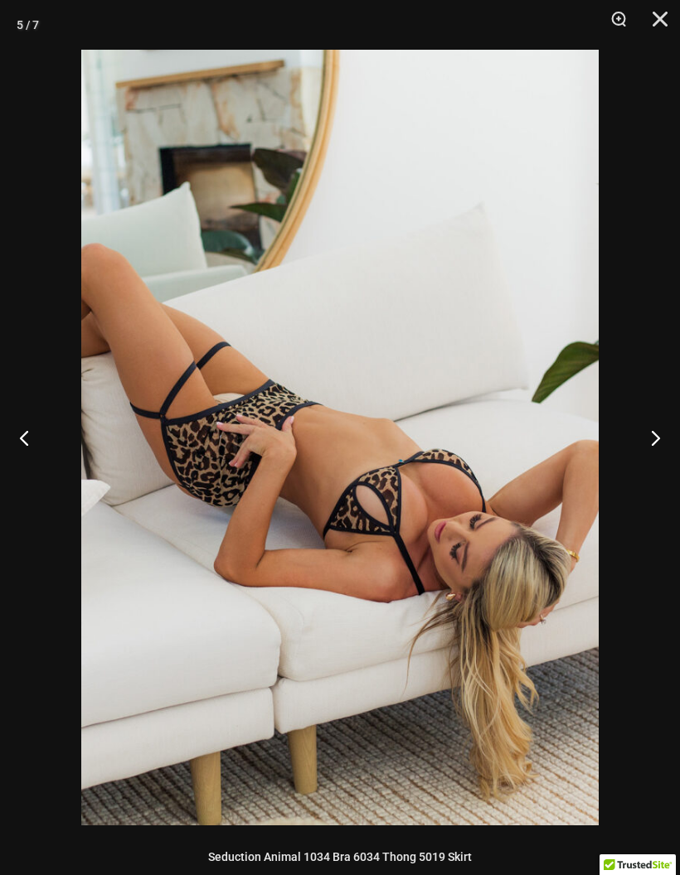
click at [650, 436] on button "Next" at bounding box center [649, 437] width 62 height 83
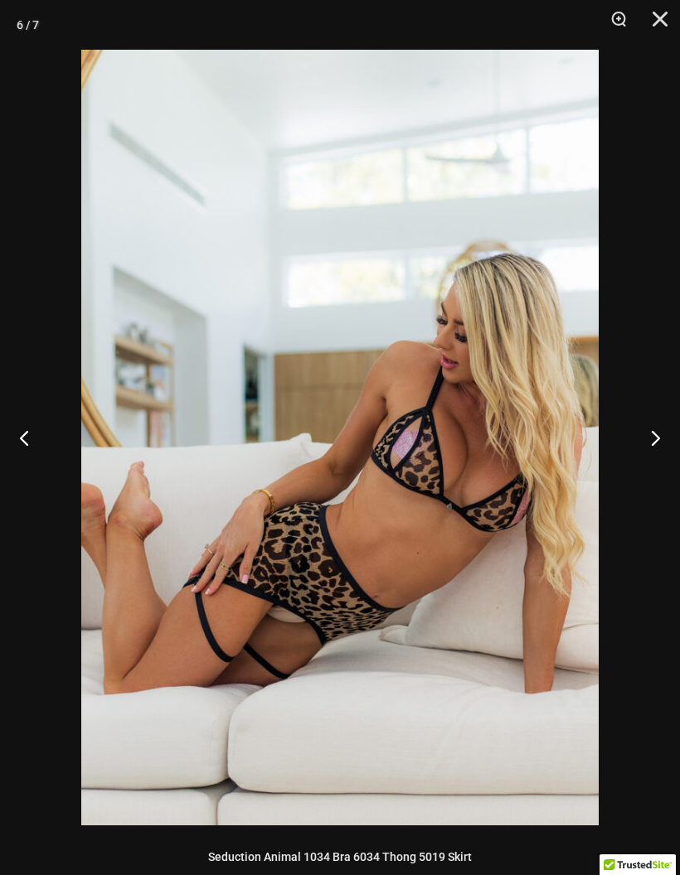
click at [656, 439] on button "Next" at bounding box center [649, 437] width 62 height 83
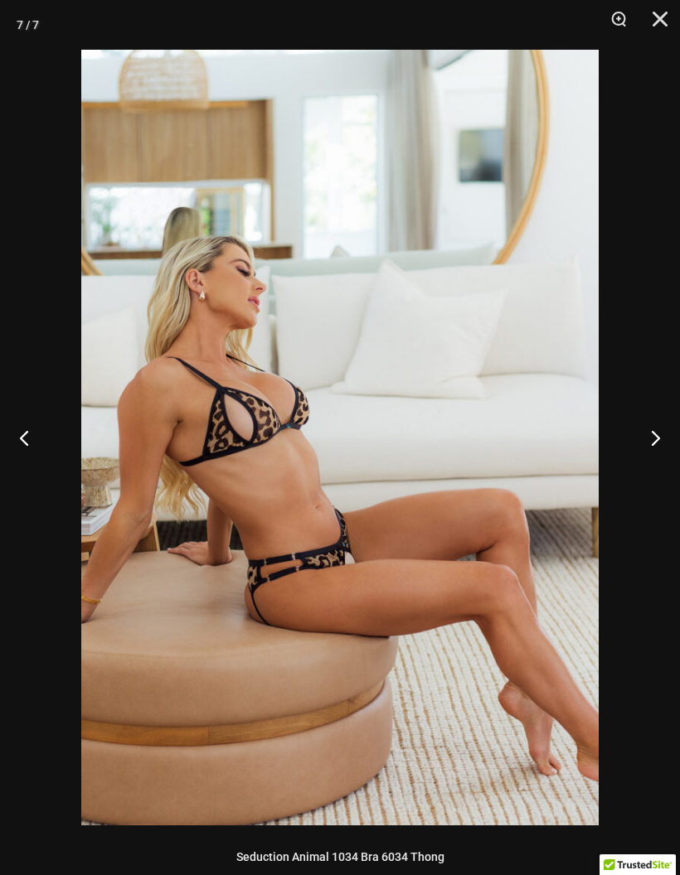
click at [652, 443] on button "Next" at bounding box center [649, 437] width 62 height 83
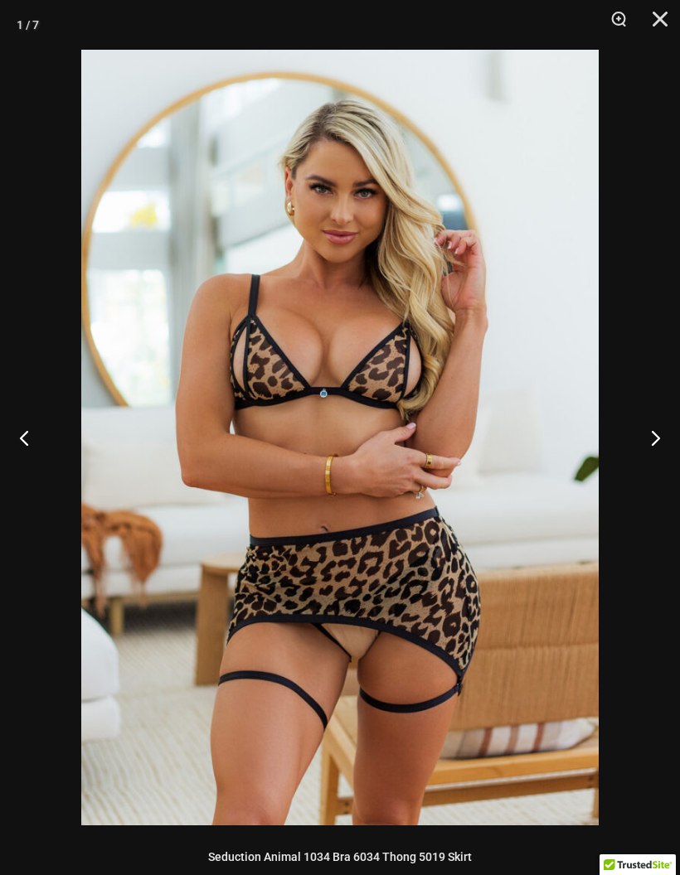
click at [658, 434] on button "Next" at bounding box center [649, 437] width 62 height 83
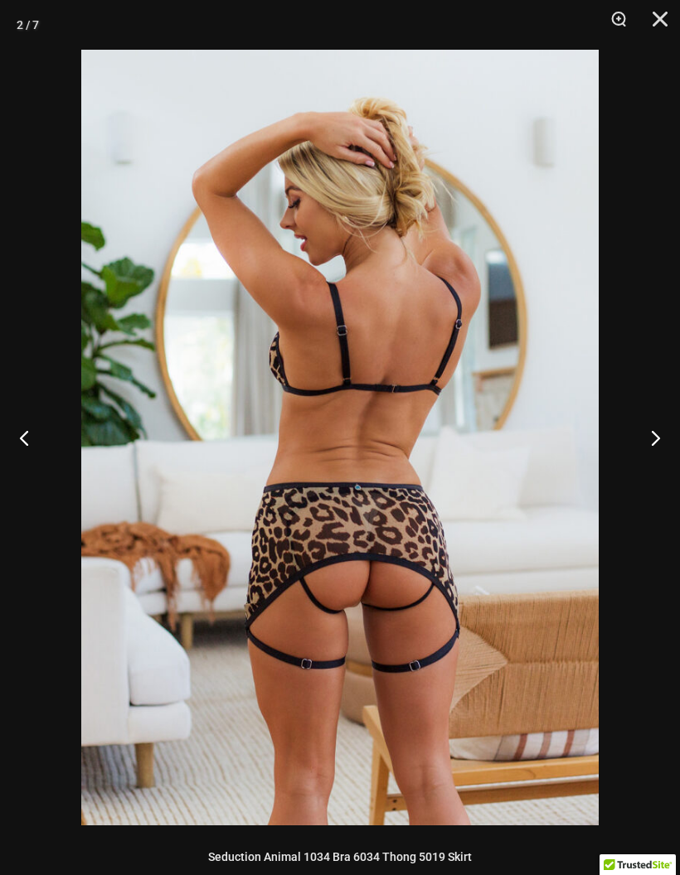
click at [657, 443] on button "Next" at bounding box center [649, 437] width 62 height 83
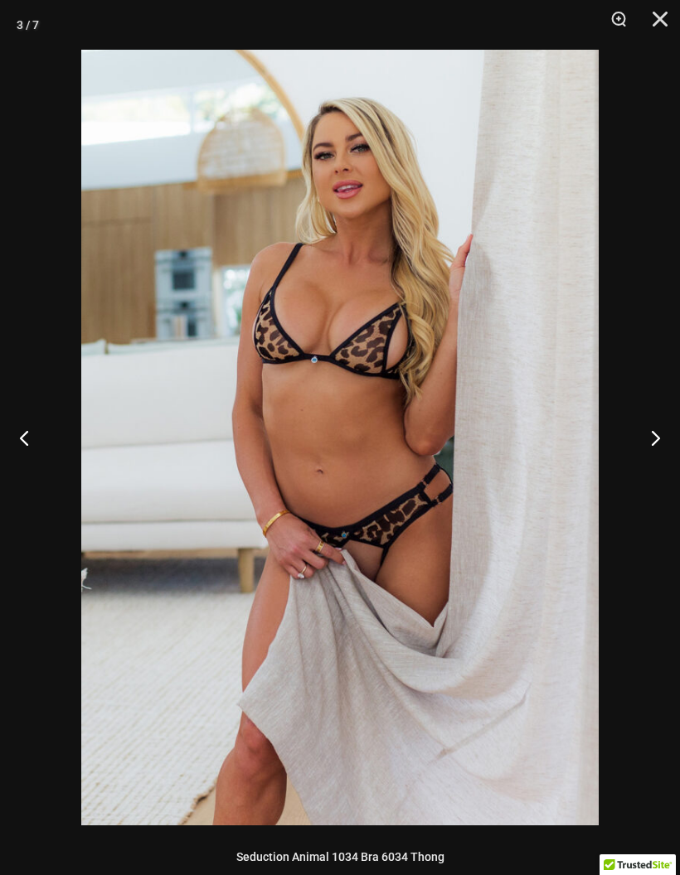
click at [653, 442] on button "Next" at bounding box center [649, 437] width 62 height 83
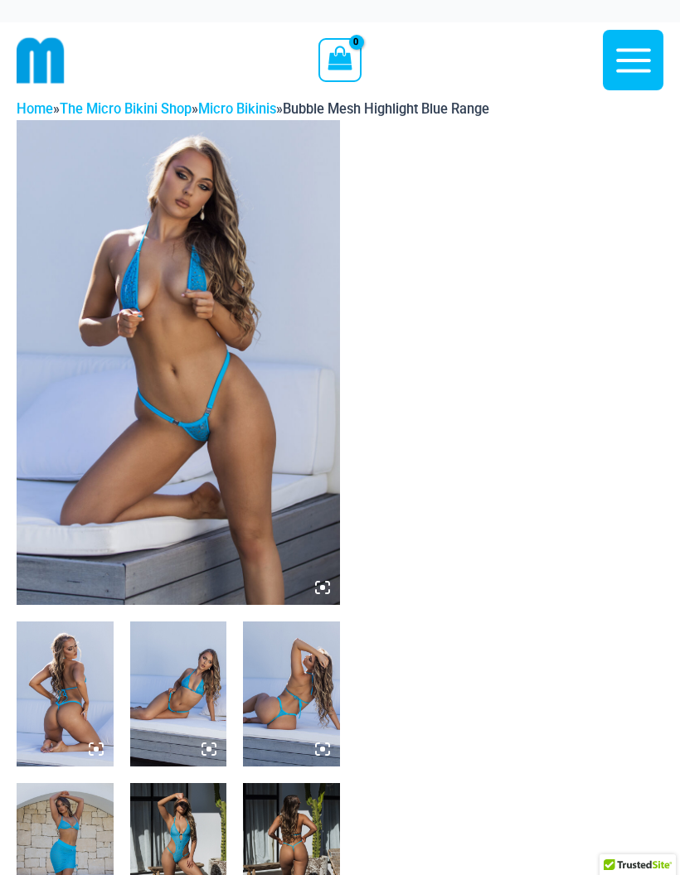
click at [247, 394] on img at bounding box center [178, 362] width 323 height 485
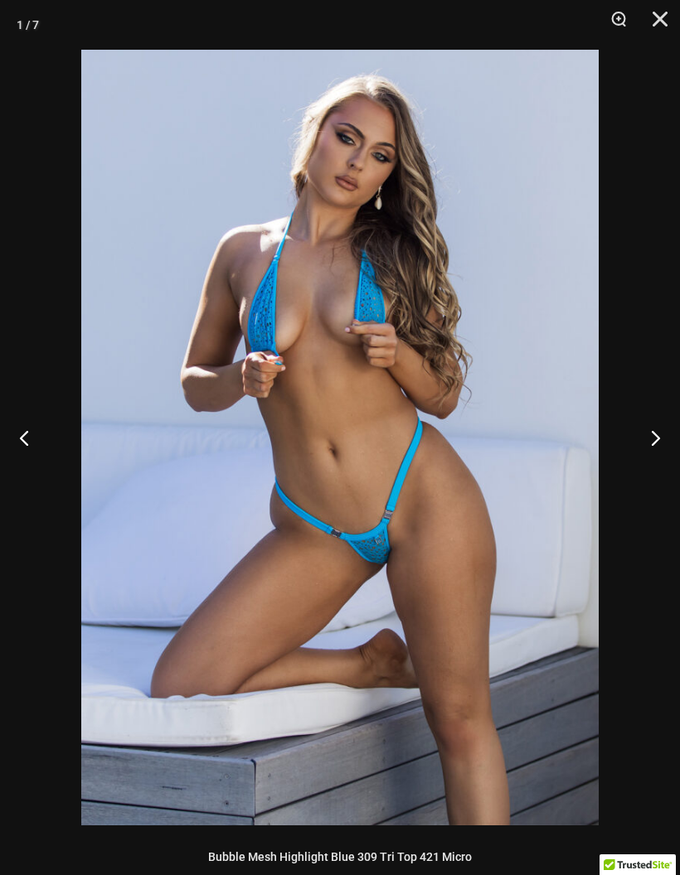
click at [652, 437] on button "Next" at bounding box center [649, 437] width 62 height 83
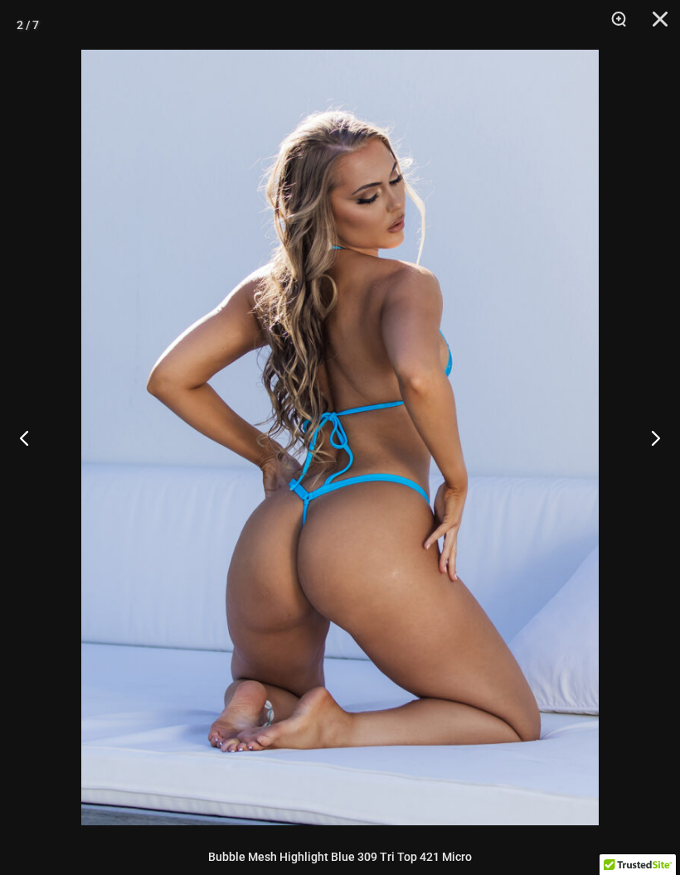
click at [657, 439] on button "Next" at bounding box center [649, 437] width 62 height 83
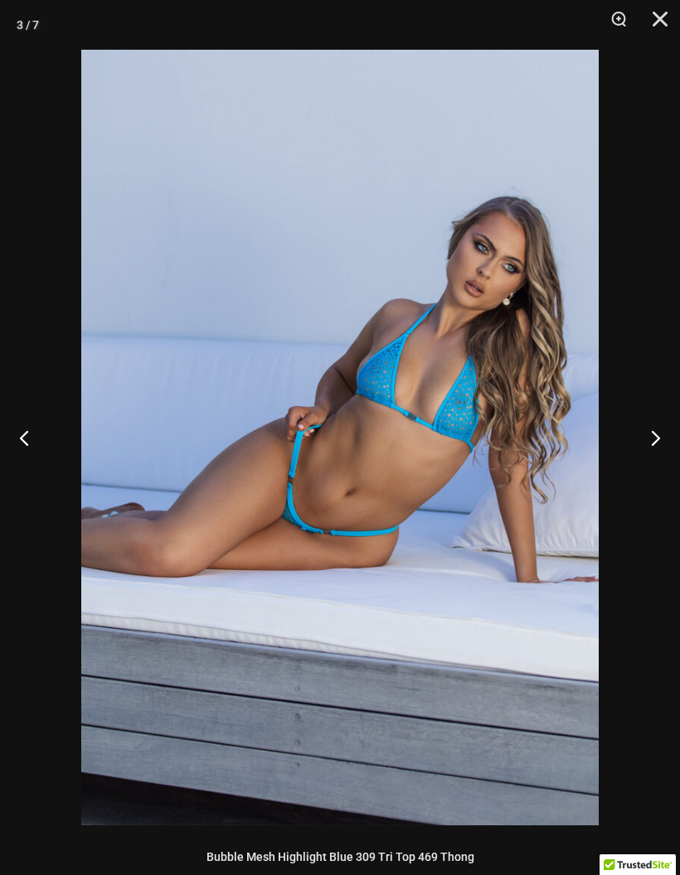
click at [656, 448] on button "Next" at bounding box center [649, 437] width 62 height 83
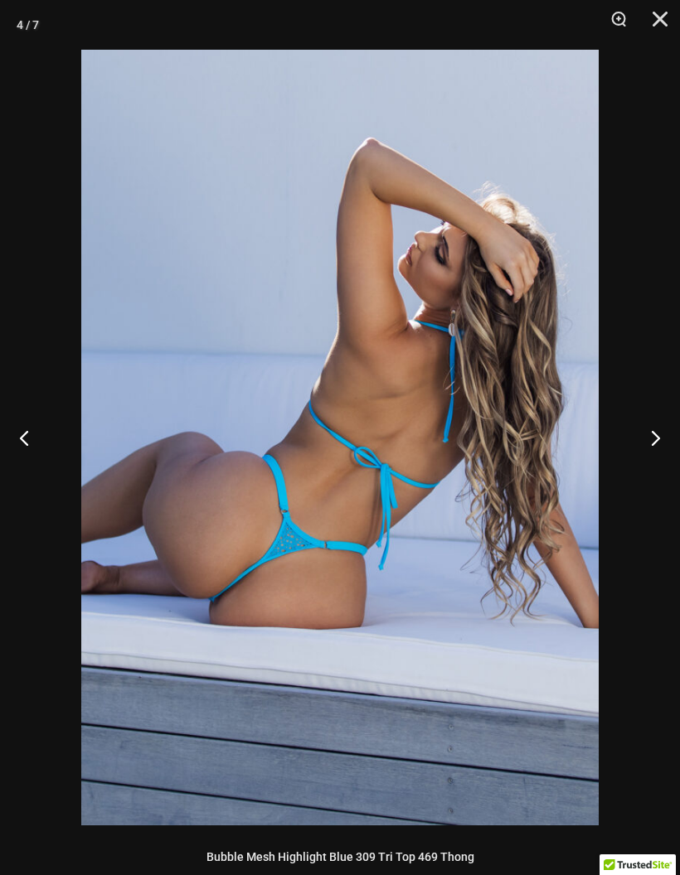
click at [658, 446] on button "Next" at bounding box center [649, 437] width 62 height 83
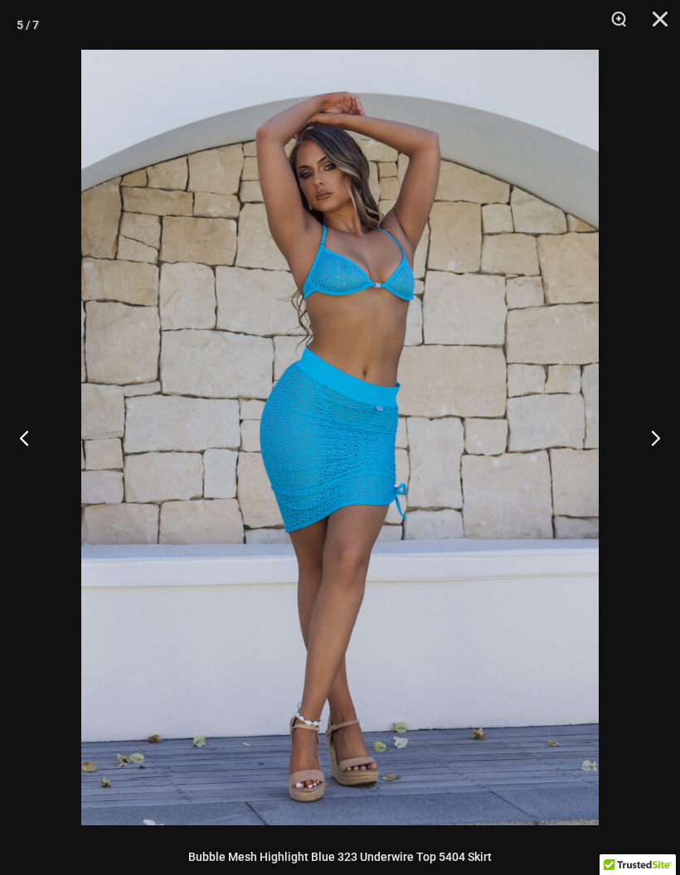
click at [652, 451] on button "Next" at bounding box center [649, 437] width 62 height 83
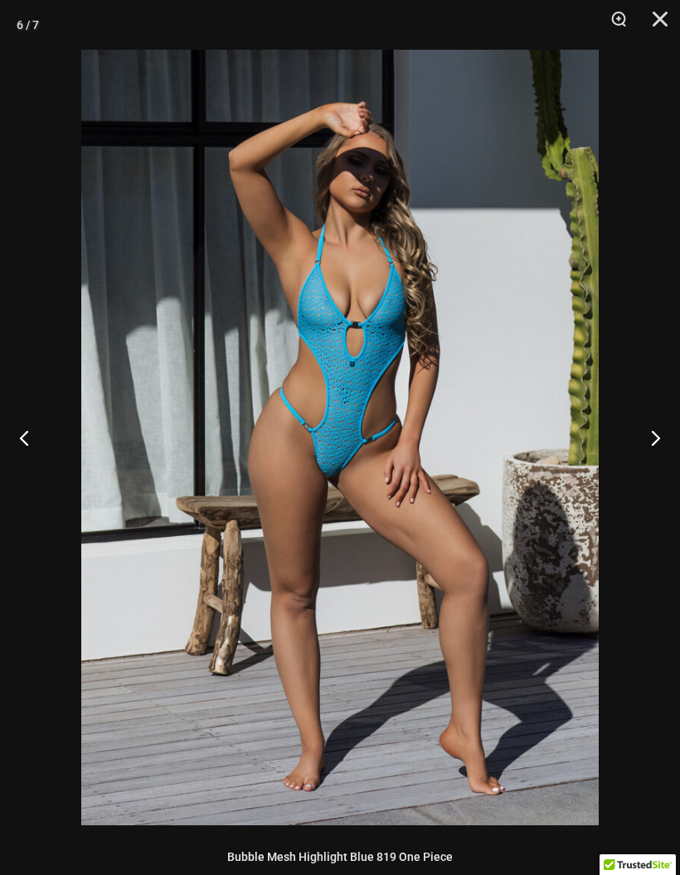
click at [654, 450] on button "Next" at bounding box center [649, 437] width 62 height 83
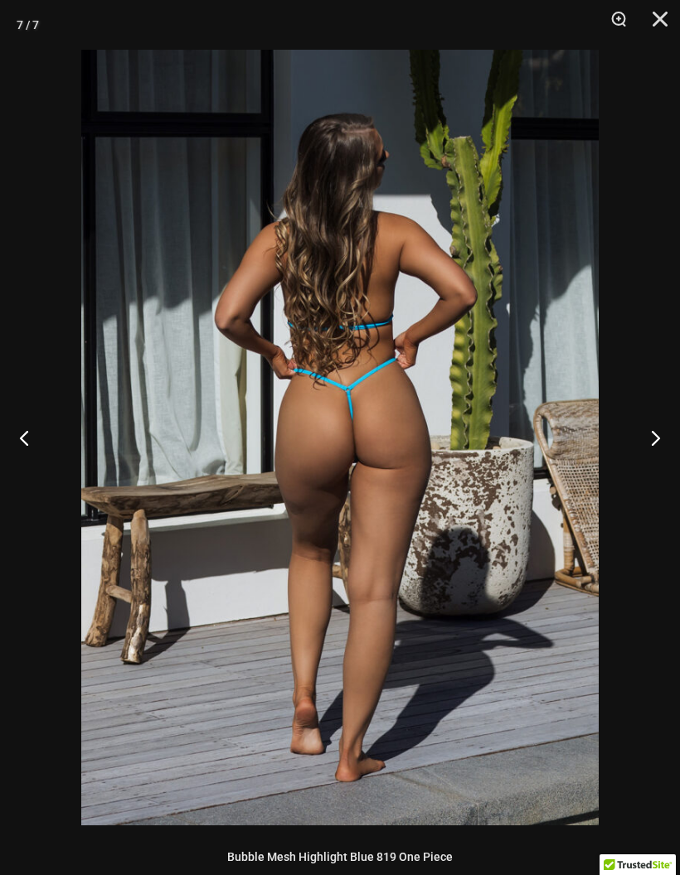
click at [655, 453] on button "Next" at bounding box center [649, 437] width 62 height 83
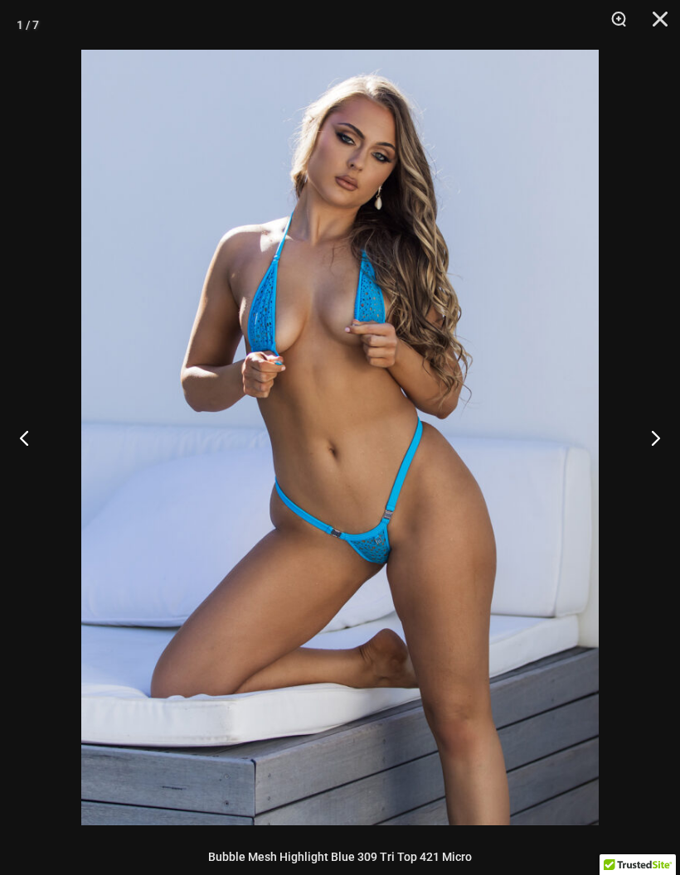
click at [655, 453] on button "Next" at bounding box center [649, 437] width 62 height 83
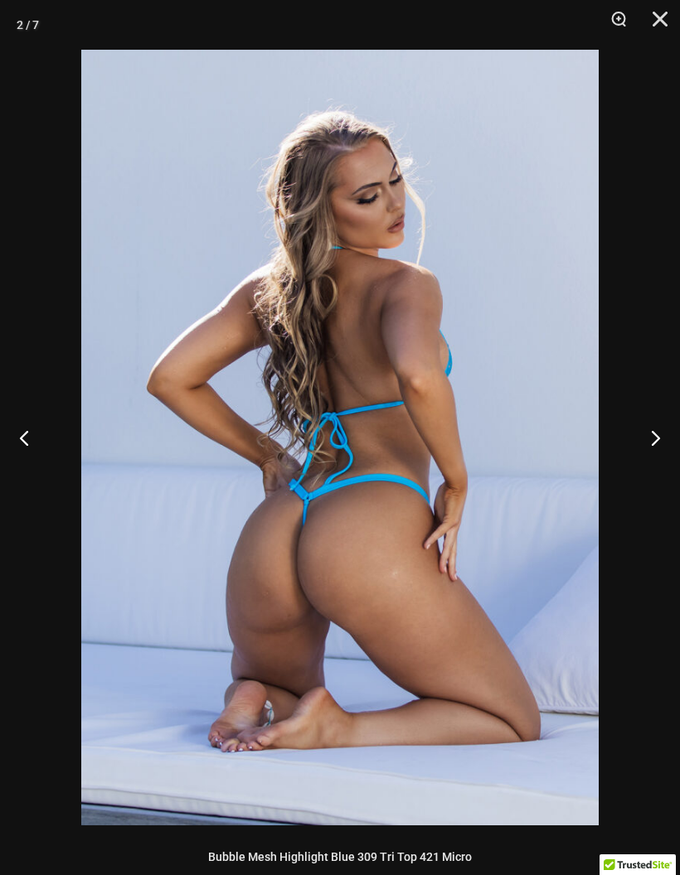
click at [658, 452] on button "Next" at bounding box center [649, 437] width 62 height 83
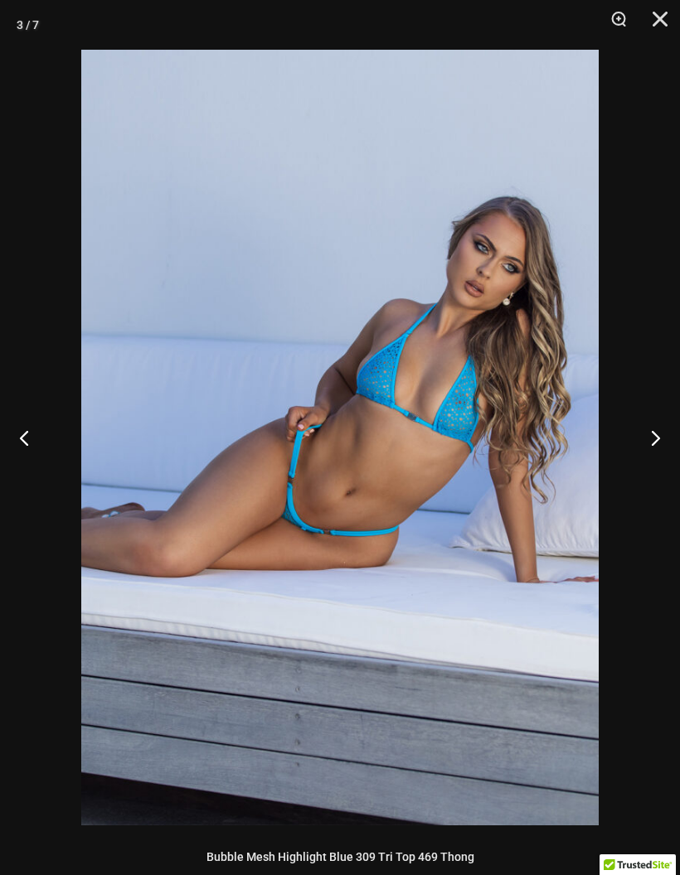
click at [22, 429] on button "Previous" at bounding box center [31, 437] width 62 height 83
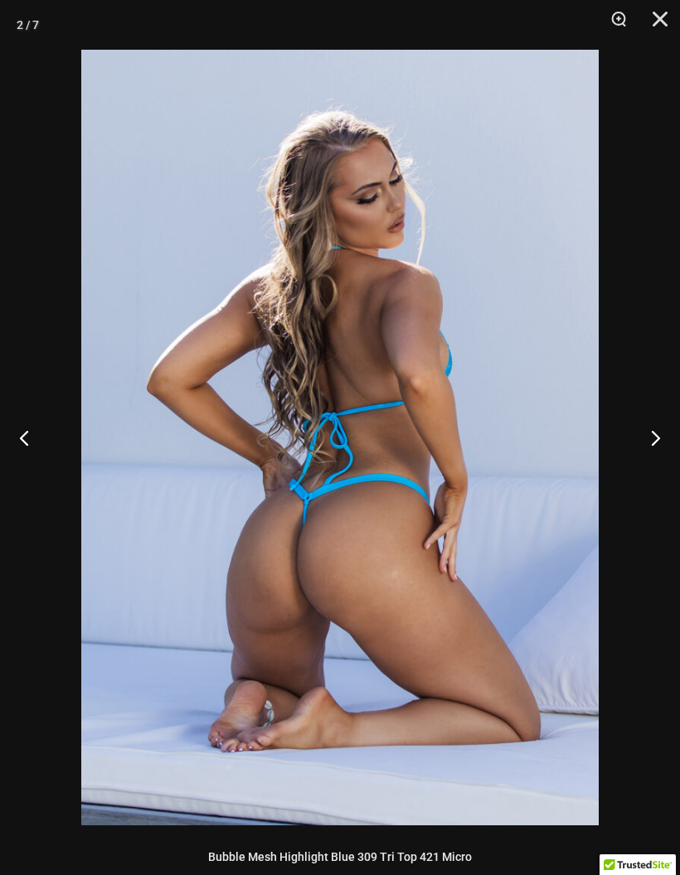
click at [34, 440] on button "Previous" at bounding box center [31, 437] width 62 height 83
